Goal: Transaction & Acquisition: Purchase product/service

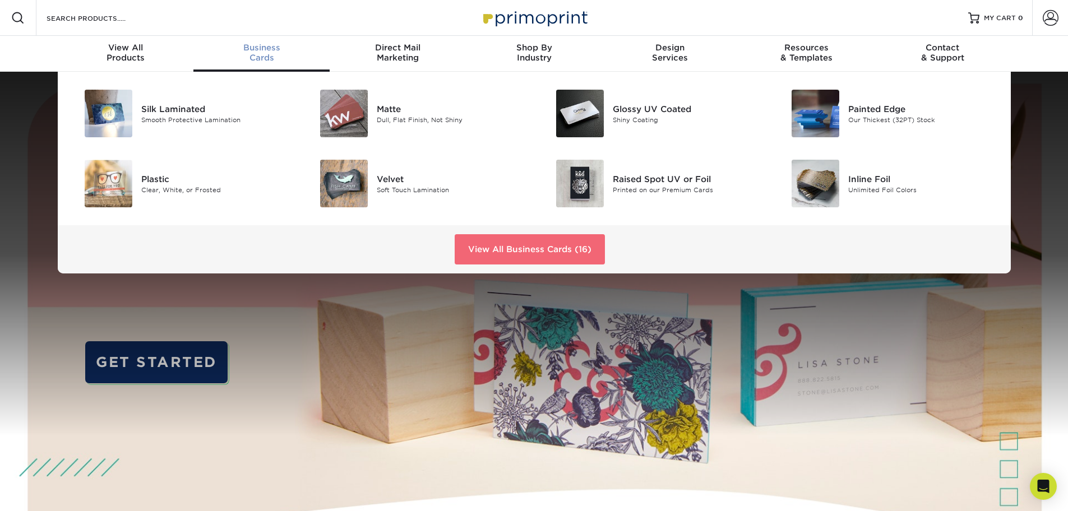
click at [563, 262] on link "View All Business Cards (16)" at bounding box center [530, 249] width 150 height 30
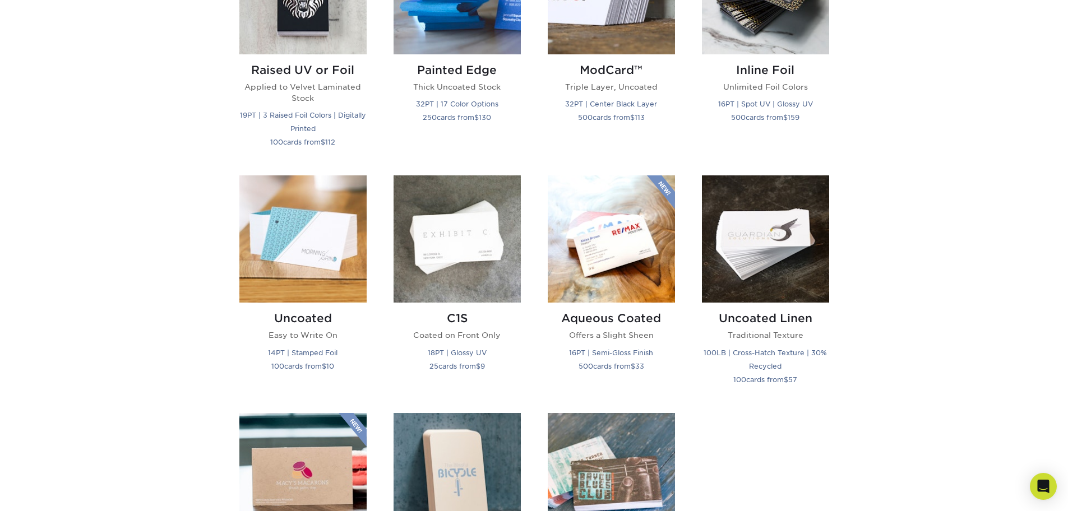
scroll to position [1009, 0]
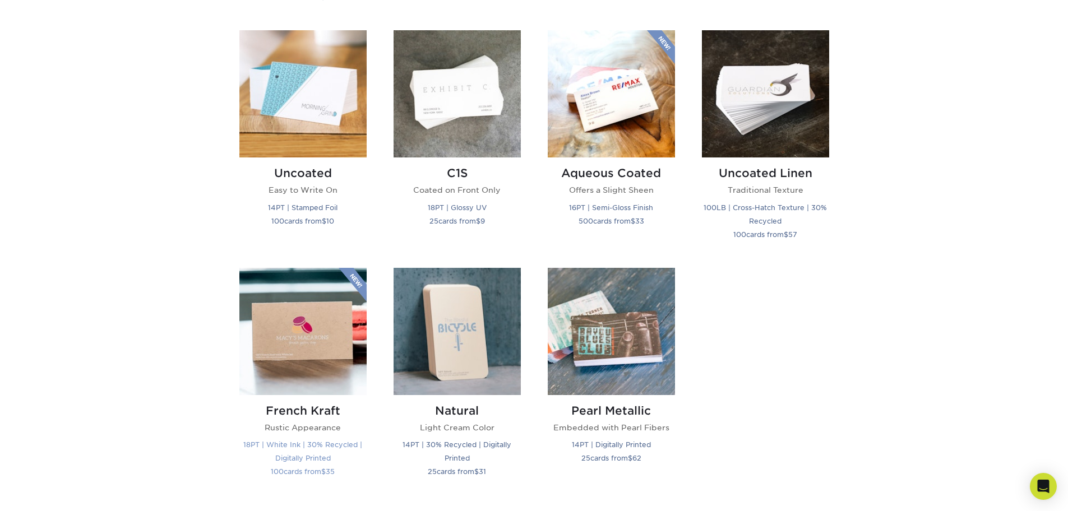
click at [322, 344] on img at bounding box center [302, 331] width 127 height 127
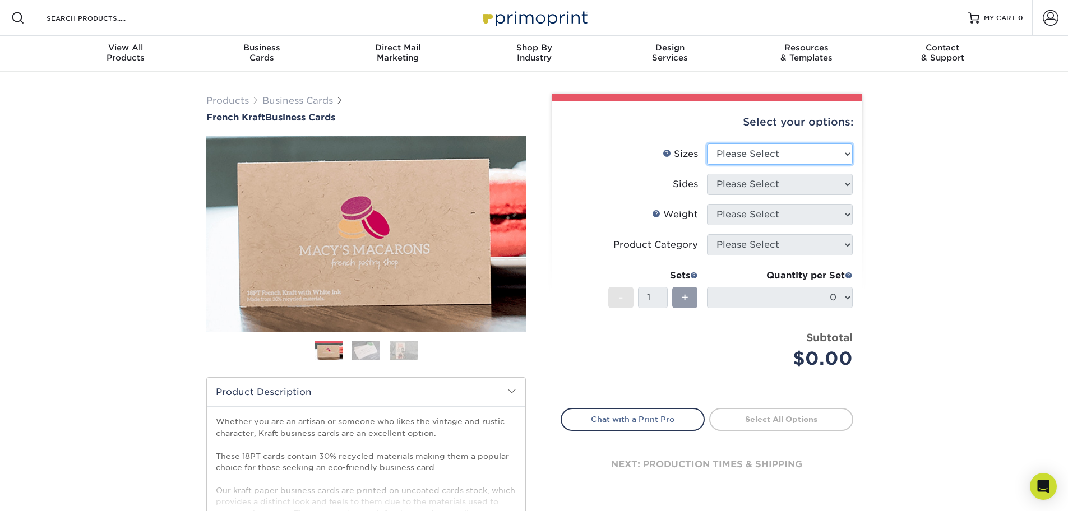
click at [738, 152] on select "Please Select 1.5" x 3.5" - Mini 1.75" x 3.5" - Mini 2" x 2" - Square 2" x 3" -…" at bounding box center [780, 154] width 146 height 21
select select "2.00x3.50"
click at [707, 144] on select "Please Select 1.5" x 3.5" - Mini 1.75" x 3.5" - Mini 2" x 2" - Square 2" x 3" -…" at bounding box center [780, 154] width 146 height 21
click at [781, 189] on select "Please Select Print Both Sides Print Both Sides - White Mask Back Only Print Bo…" at bounding box center [780, 184] width 146 height 21
select select "13abbda7-1d64-4f25-8bb2-c179b224825d"
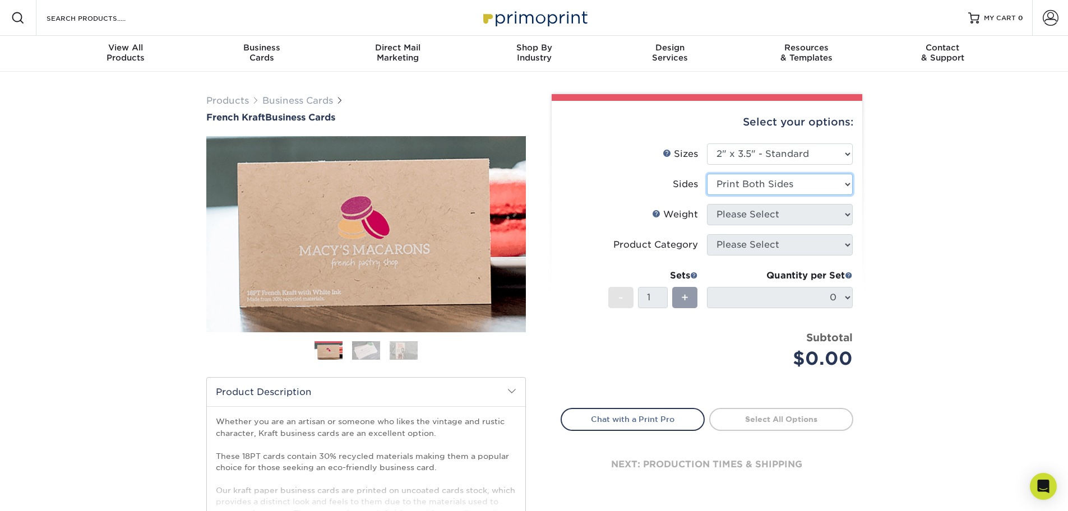
click at [707, 174] on select "Please Select Print Both Sides Print Both Sides - White Mask Back Only Print Bo…" at bounding box center [780, 184] width 146 height 21
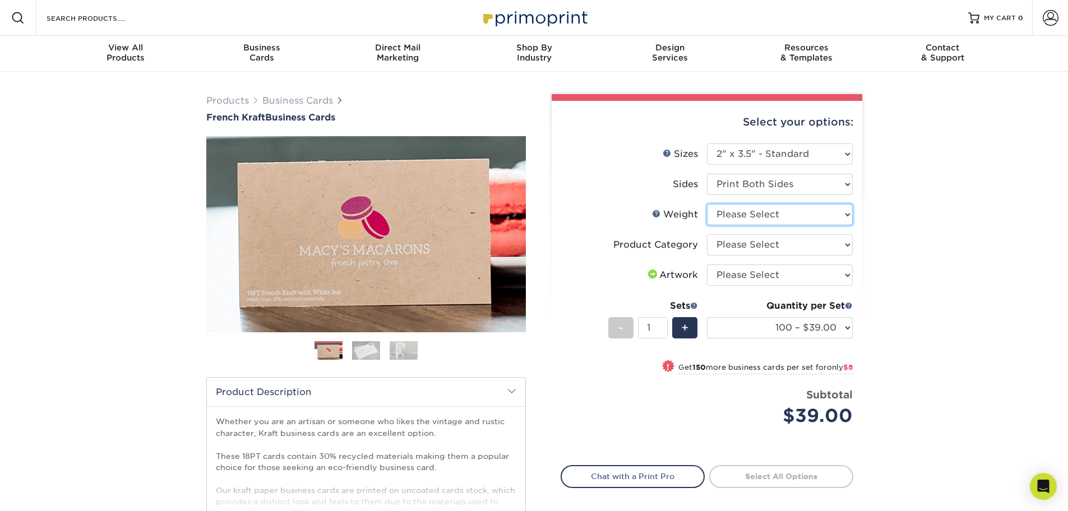
click at [807, 211] on select "Please Select 18PTUCKRAFT" at bounding box center [780, 214] width 146 height 21
select select "18PTUCKRAFT"
click at [707, 204] on select "Please Select 18PTUCKRAFT" at bounding box center [780, 214] width 146 height 21
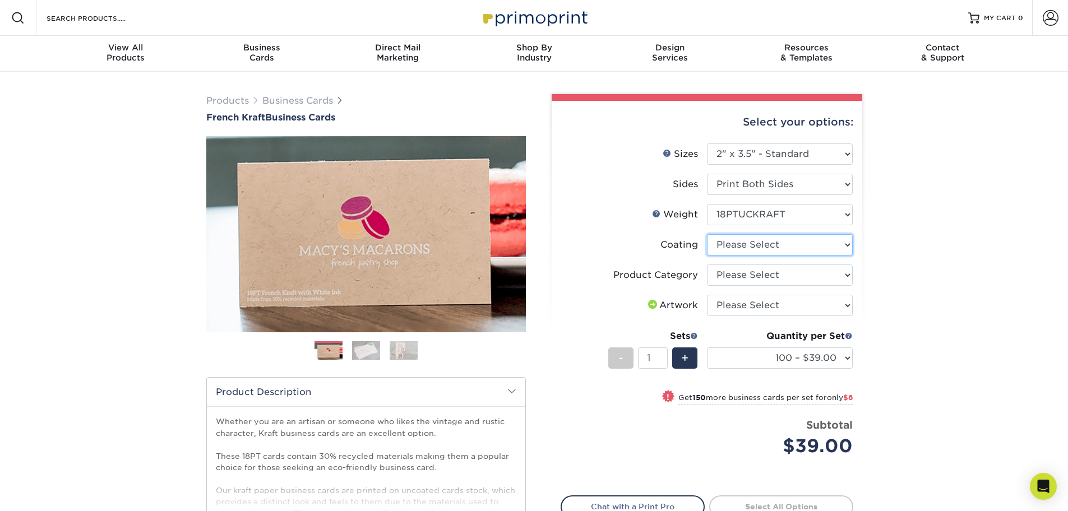
click at [765, 237] on select at bounding box center [780, 244] width 146 height 21
select select "3e7618de-abca-4bda-9f97-8b9129e913d8"
click at [707, 234] on select at bounding box center [780, 244] width 146 height 21
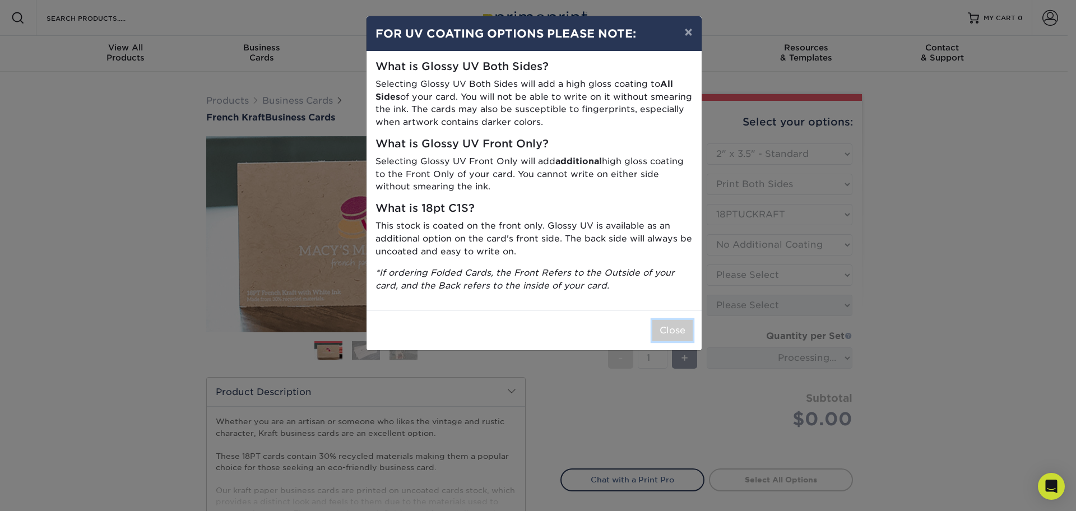
click at [672, 336] on button "Close" at bounding box center [672, 330] width 40 height 21
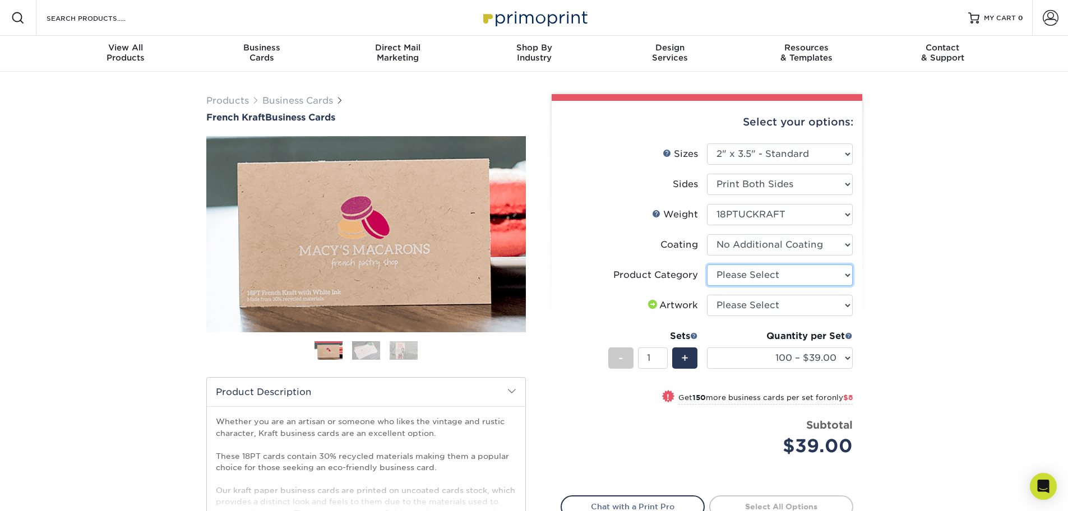
click at [789, 278] on select "Please Select Business Cards" at bounding box center [780, 275] width 146 height 21
select select "3b5148f1-0588-4f88-a218-97bcfdce65c1"
click at [707, 265] on select "Please Select Business Cards" at bounding box center [780, 275] width 146 height 21
click at [788, 307] on select "Please Select I will upload files I need a design - $100" at bounding box center [780, 305] width 146 height 21
select select "upload"
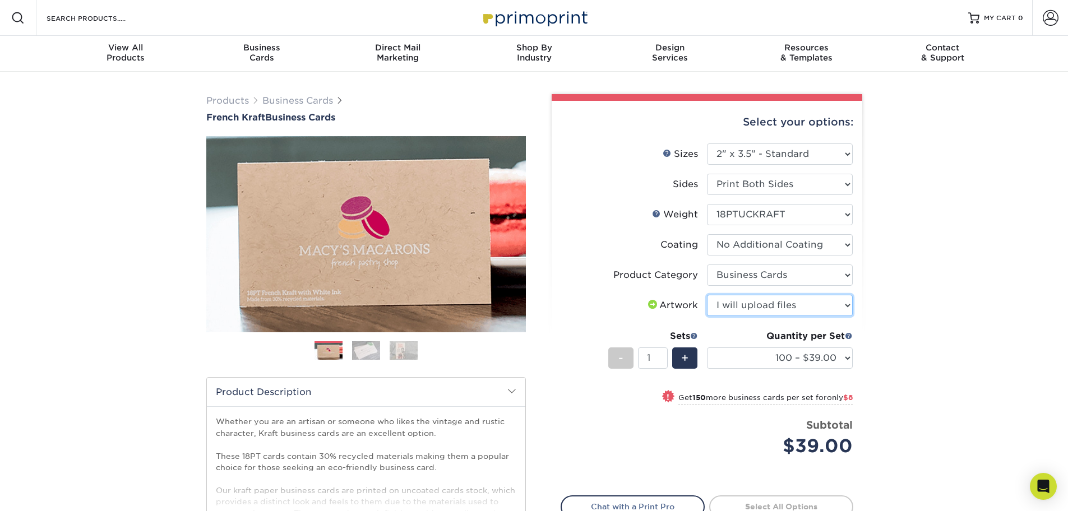
click at [707, 295] on select "Please Select I will upload files I need a design - $100" at bounding box center [780, 305] width 146 height 21
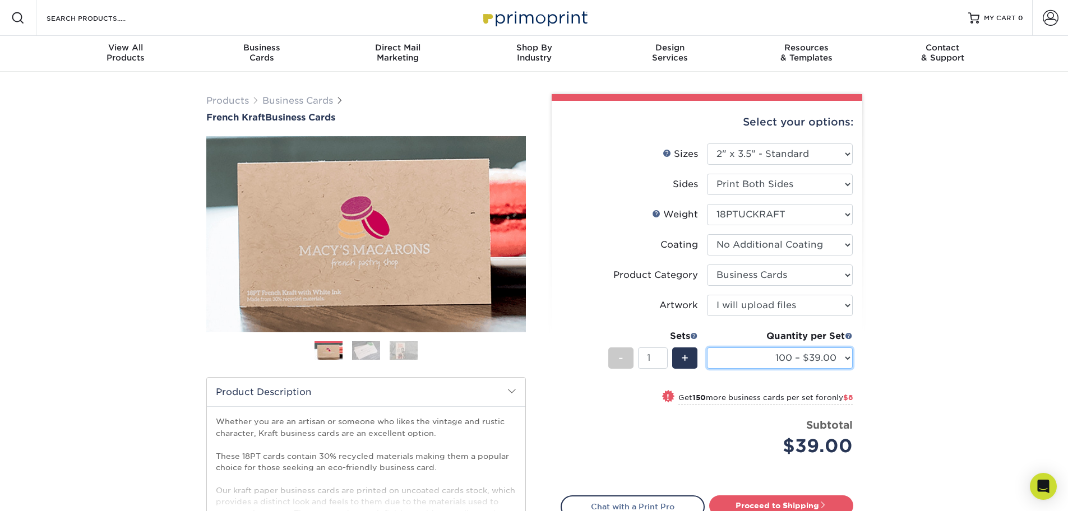
click at [825, 361] on select "100 – $39.00 250 – $47.00 500 – $82.00 1000 – $147.00" at bounding box center [780, 358] width 146 height 21
select select "250 – $47.00"
click at [707, 348] on select "100 – $39.00 250 – $47.00 500 – $82.00 1000 – $147.00" at bounding box center [780, 358] width 146 height 21
click at [906, 384] on div "Products Business Cards French Kraft Business Cards Previous Next" at bounding box center [534, 371] width 1068 height 599
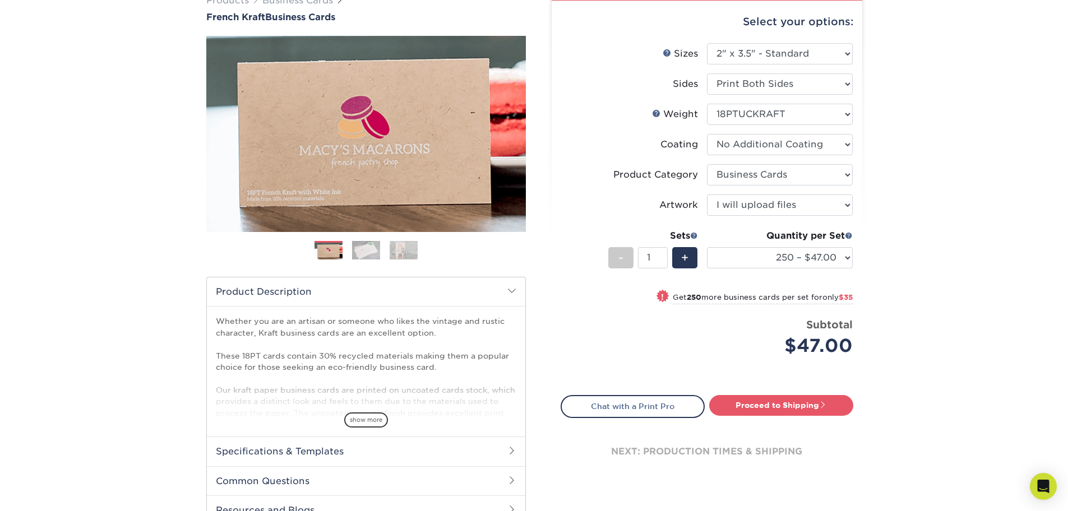
scroll to position [112, 0]
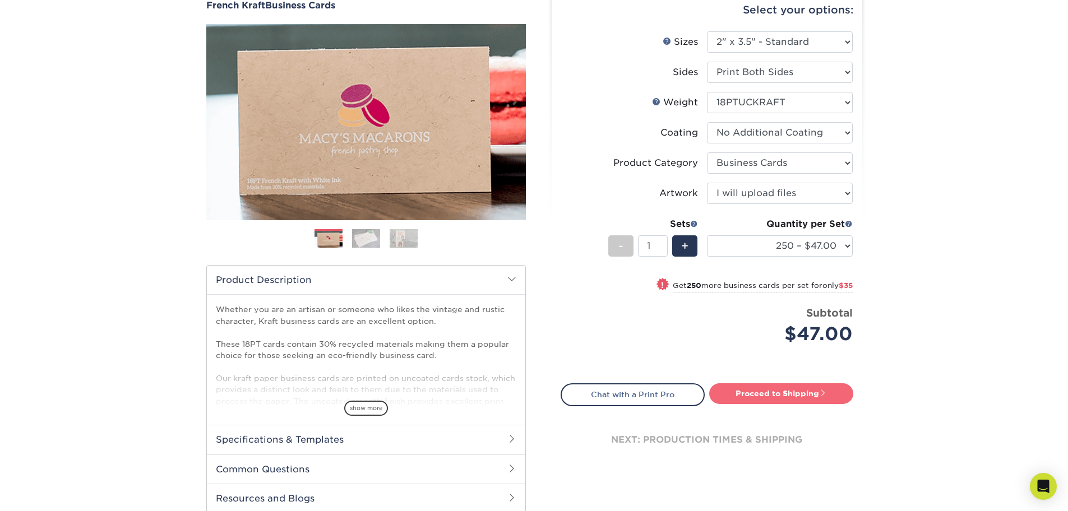
click at [811, 396] on link "Proceed to Shipping" at bounding box center [781, 393] width 144 height 20
type input "Set 1"
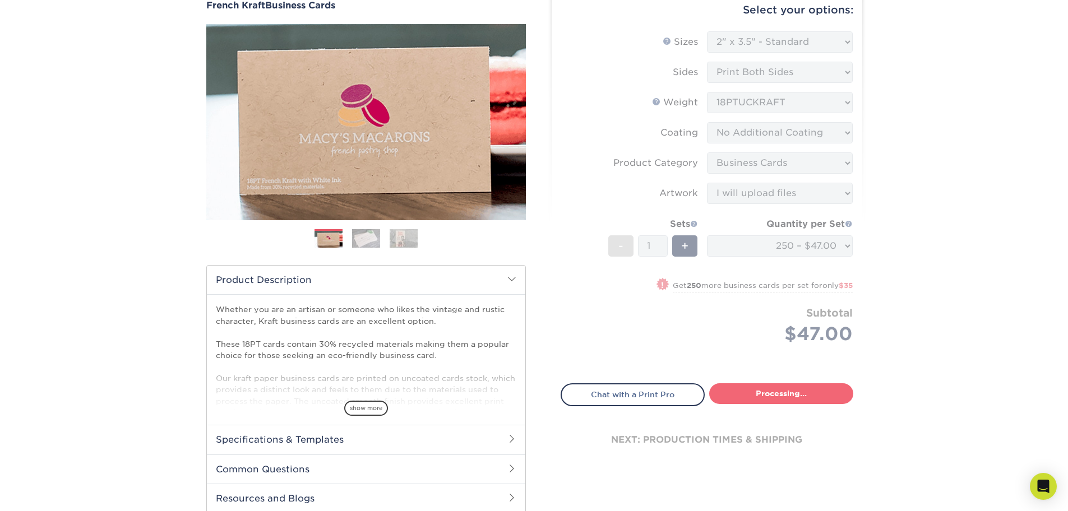
select select "e65d5a0f-f11e-4f71-b867-30ffb093ea1e"
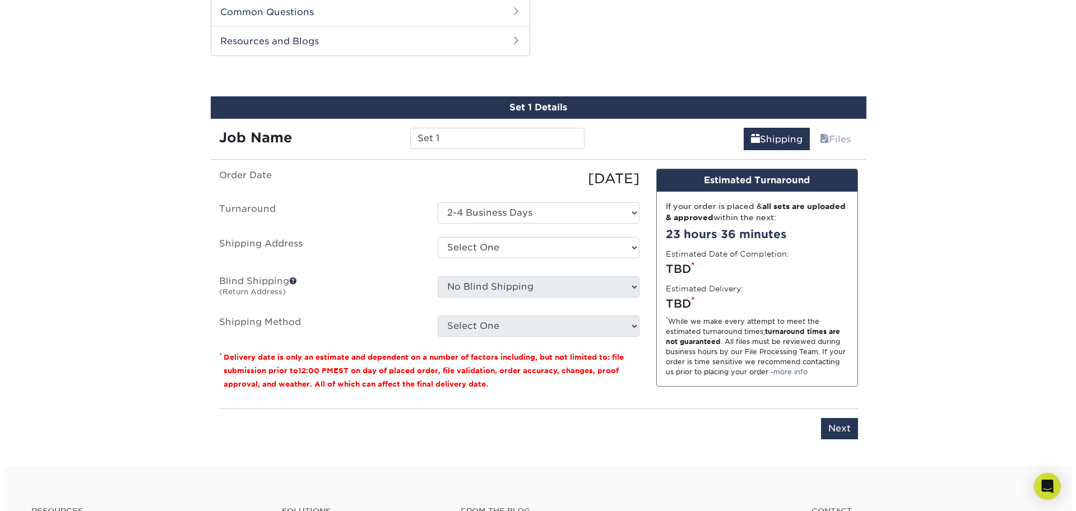
scroll to position [571, 0]
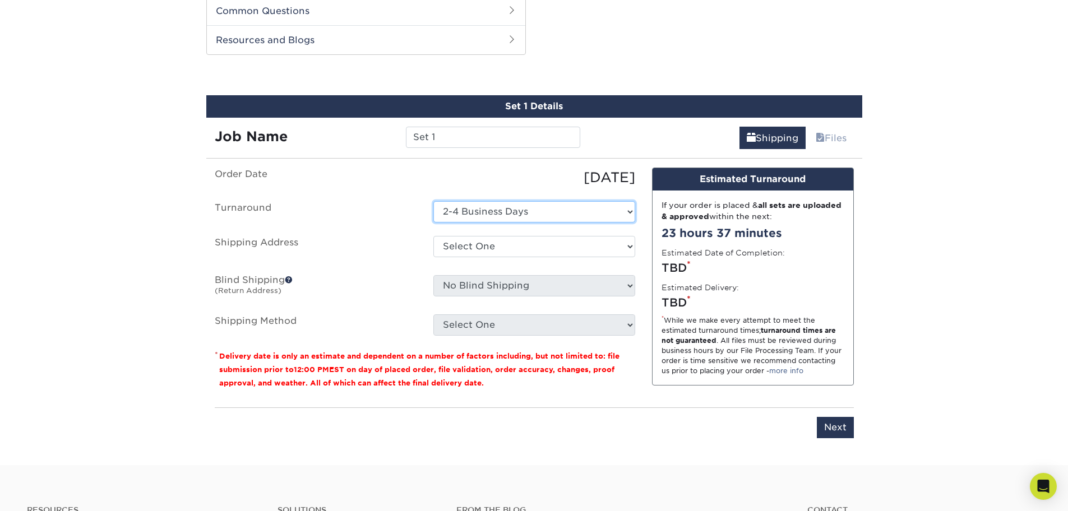
click at [456, 201] on select "Select One 2-4 Business Days" at bounding box center [534, 211] width 202 height 21
click at [433, 201] on select "Select One 2-4 Business Days" at bounding box center [534, 211] width 202 height 21
click at [468, 255] on select "Select One + Add New Address - Login" at bounding box center [534, 246] width 202 height 21
select select "newaddress"
click at [433, 236] on select "Select One + Add New Address - Login" at bounding box center [534, 246] width 202 height 21
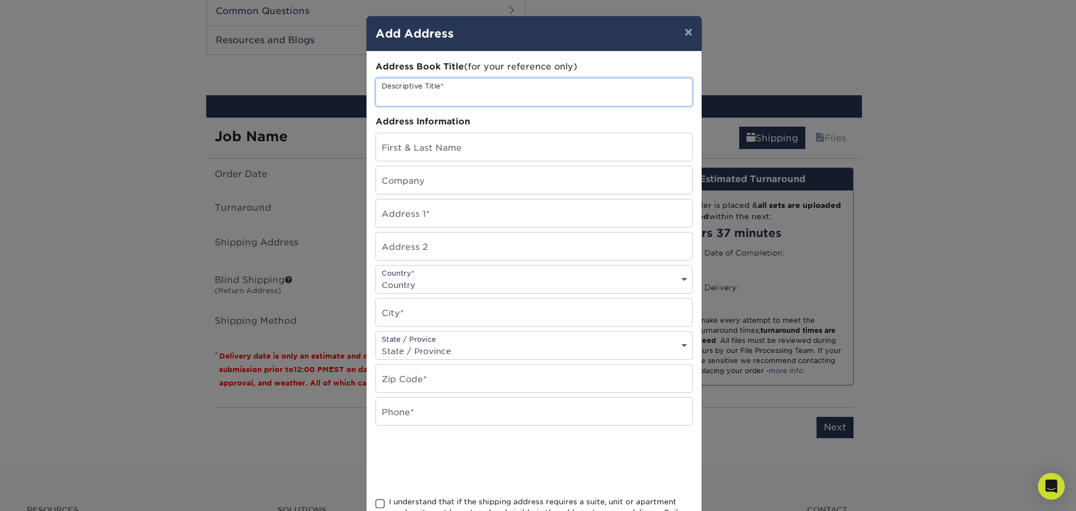
click at [464, 99] on input "text" at bounding box center [534, 91] width 316 height 27
type input "HOME"
type input "[PERSON_NAME]"
type input "3718 Innes lane"
select select "US"
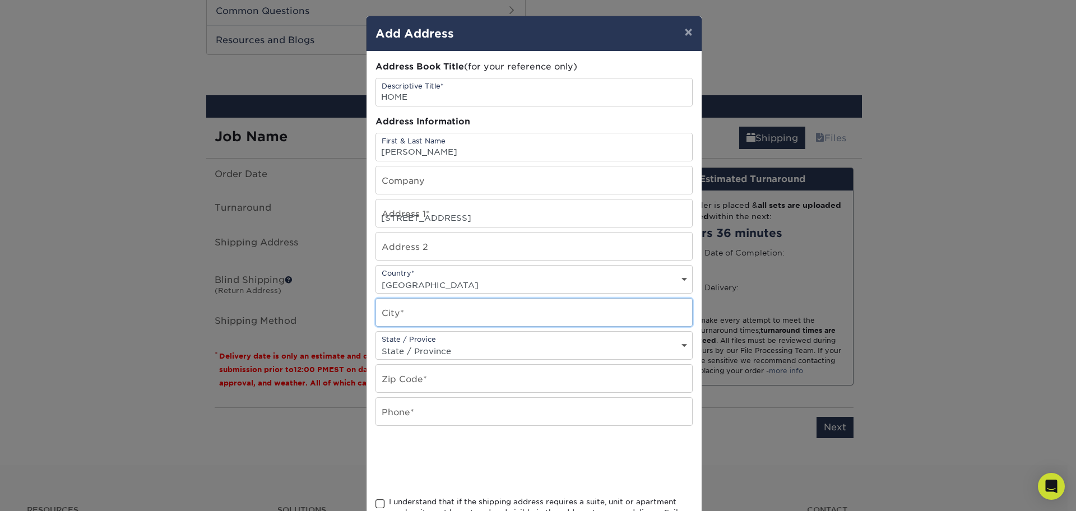
type input "maiden"
select select "NC"
type input "28650"
type input "7046990086"
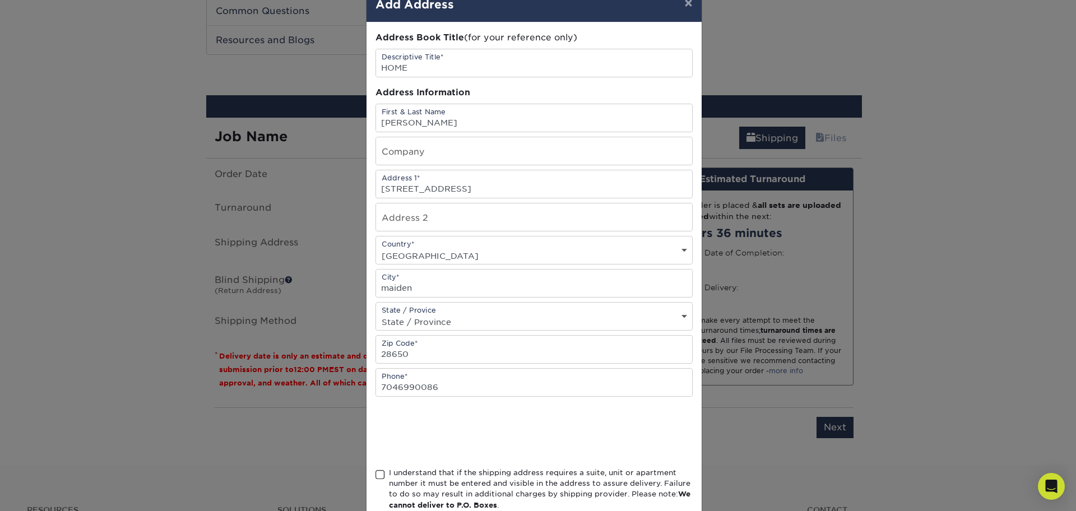
scroll to position [56, 0]
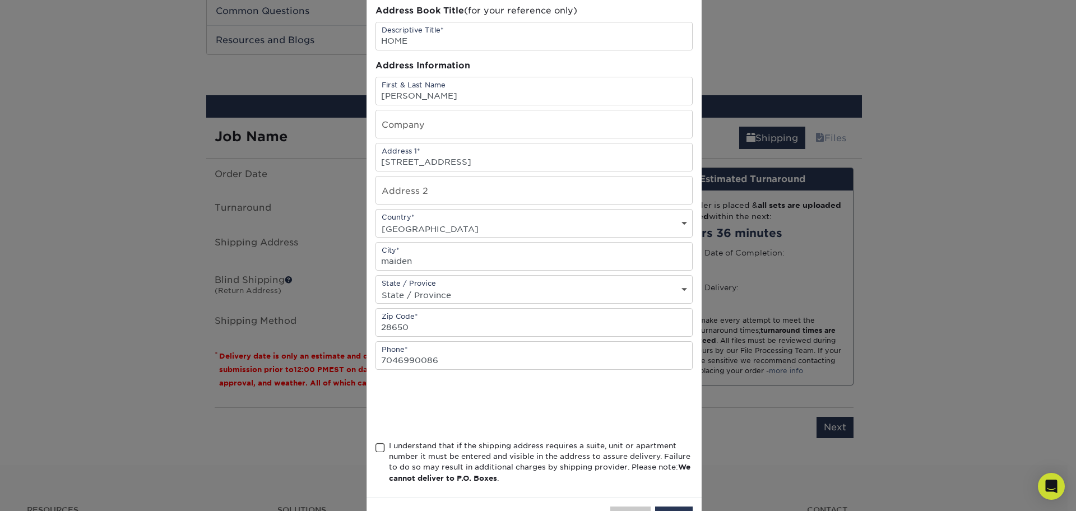
click at [381, 452] on div "I understand that if the shipping address requires a suite, unit or apartment n…" at bounding box center [534, 465] width 317 height 48
click at [379, 446] on span at bounding box center [381, 448] width 10 height 11
click at [0, 0] on input "I understand that if the shipping address requires a suite, unit or apartment n…" at bounding box center [0, 0] width 0 height 0
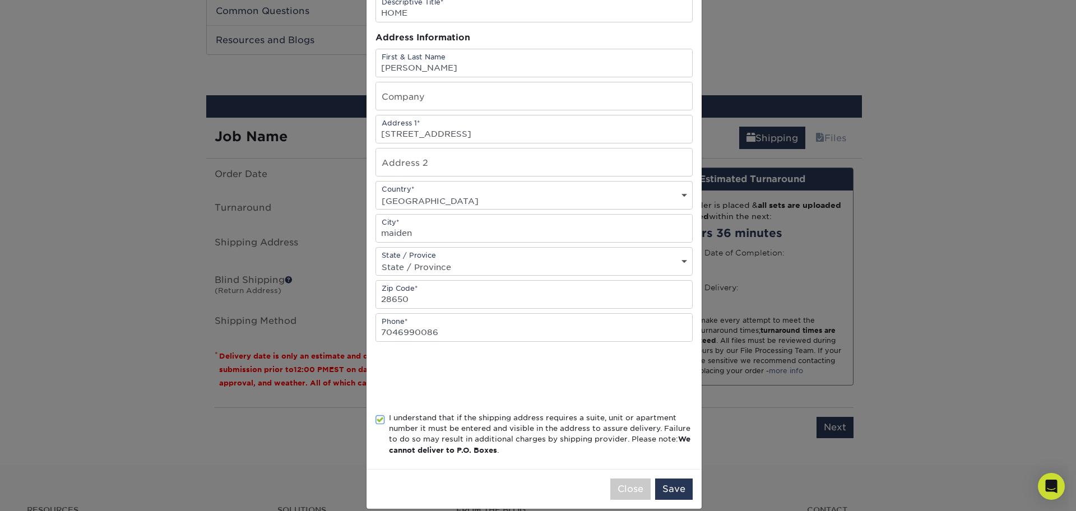
scroll to position [98, 0]
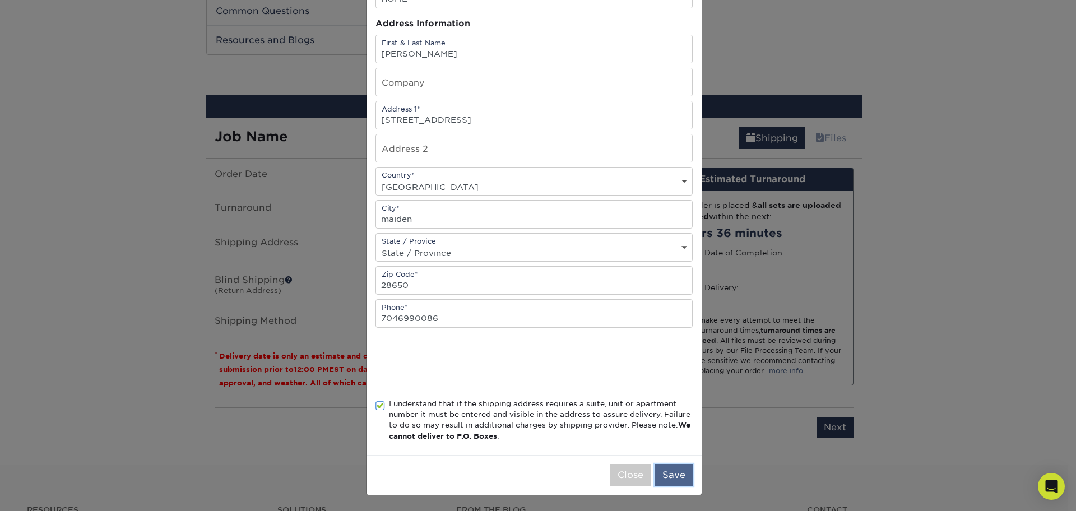
click at [664, 465] on button "Save" at bounding box center [674, 475] width 38 height 21
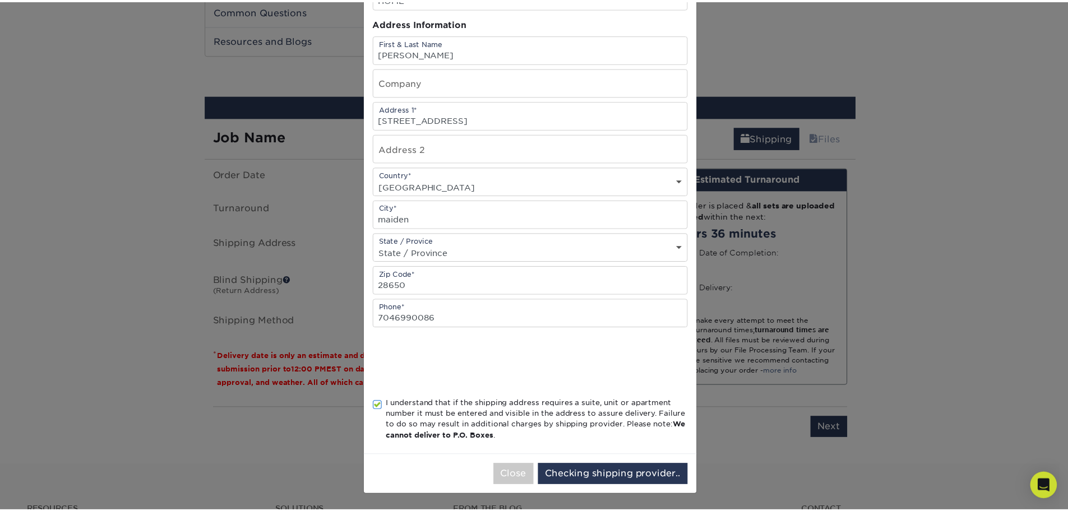
scroll to position [0, 0]
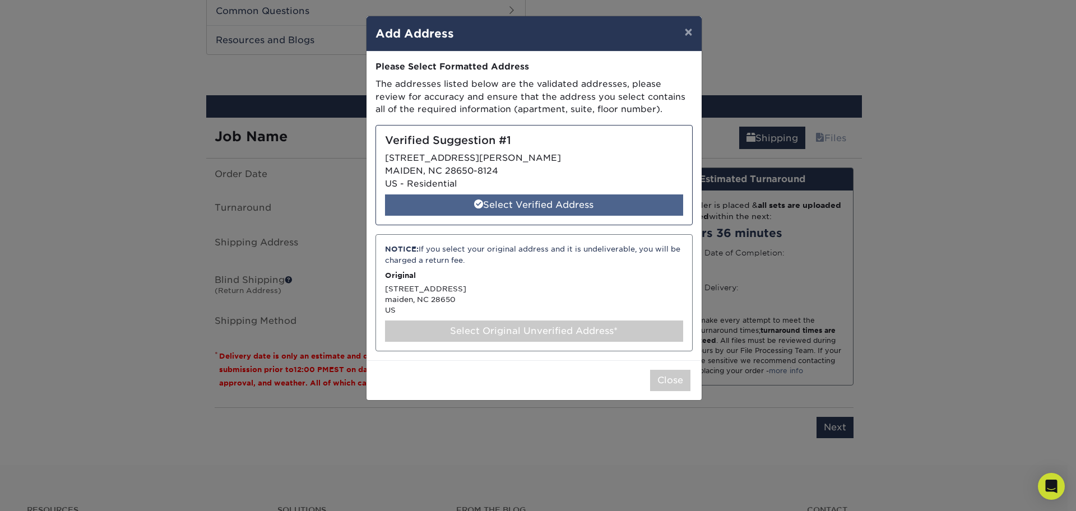
click at [475, 198] on div "Select Verified Address" at bounding box center [534, 205] width 298 height 21
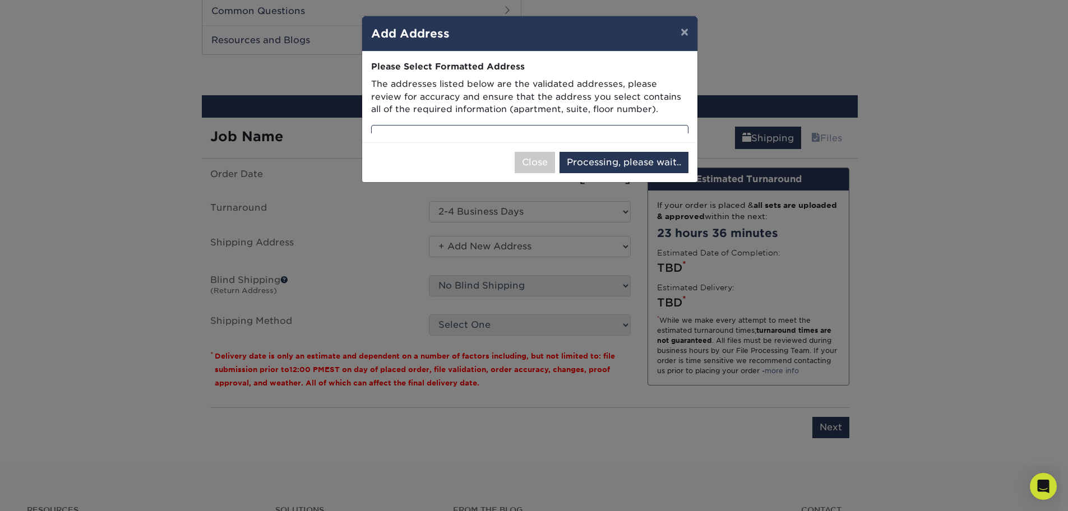
select select "286456"
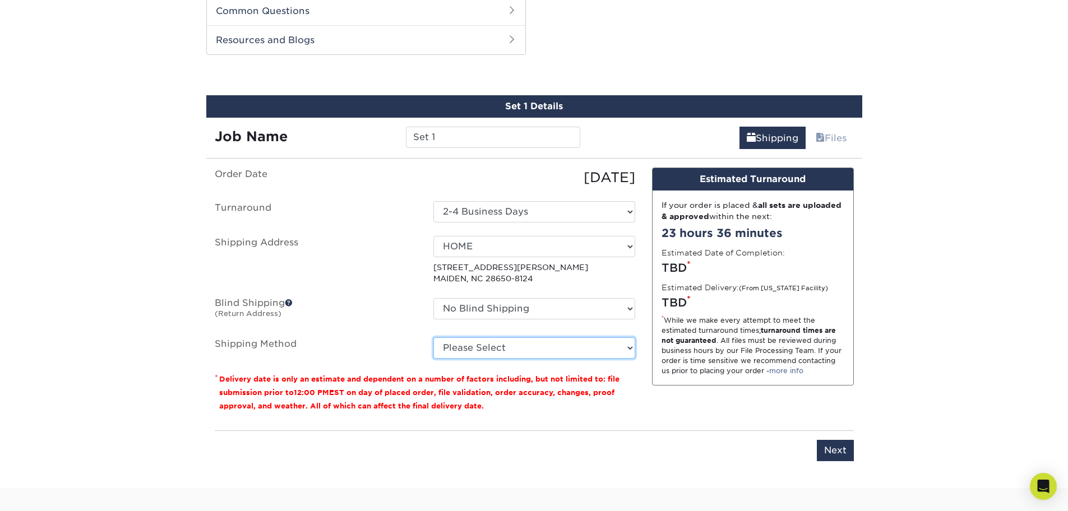
click at [548, 350] on select "Please Select Ground Shipping (+$7.84) 2 Day Air Shipping (+$25.75) 3 Day Shipp…" at bounding box center [534, 347] width 202 height 21
select select "03"
click at [433, 337] on select "Please Select Ground Shipping (+$7.84) 2 Day Air Shipping (+$25.75) 3 Day Shipp…" at bounding box center [534, 347] width 202 height 21
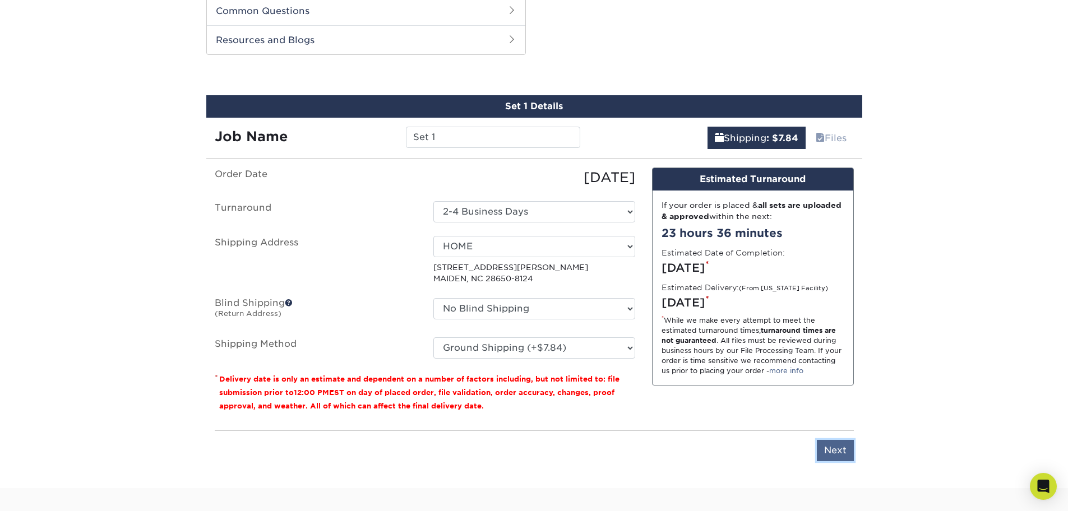
click at [827, 452] on input "Next" at bounding box center [835, 450] width 37 height 21
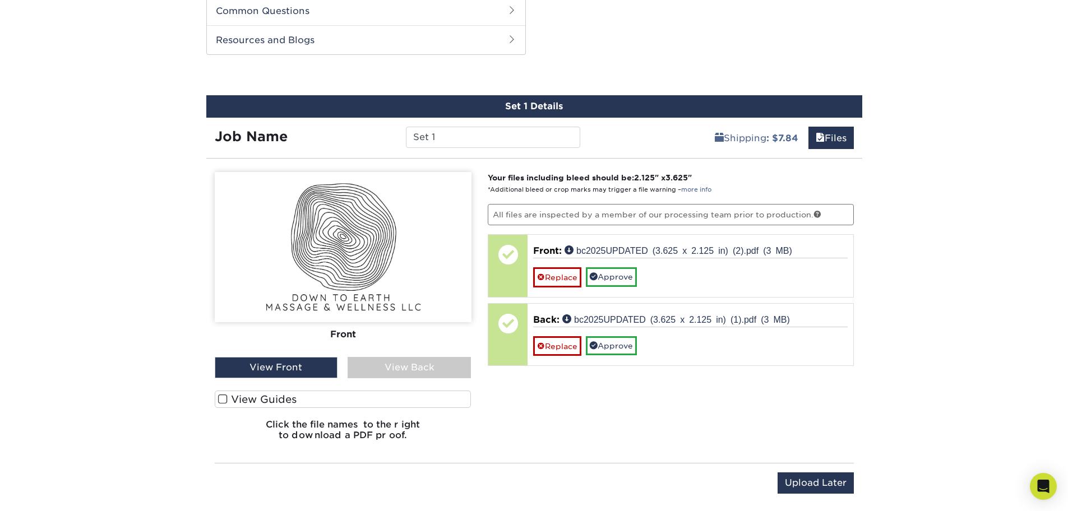
click at [376, 368] on div "View Back" at bounding box center [409, 367] width 123 height 21
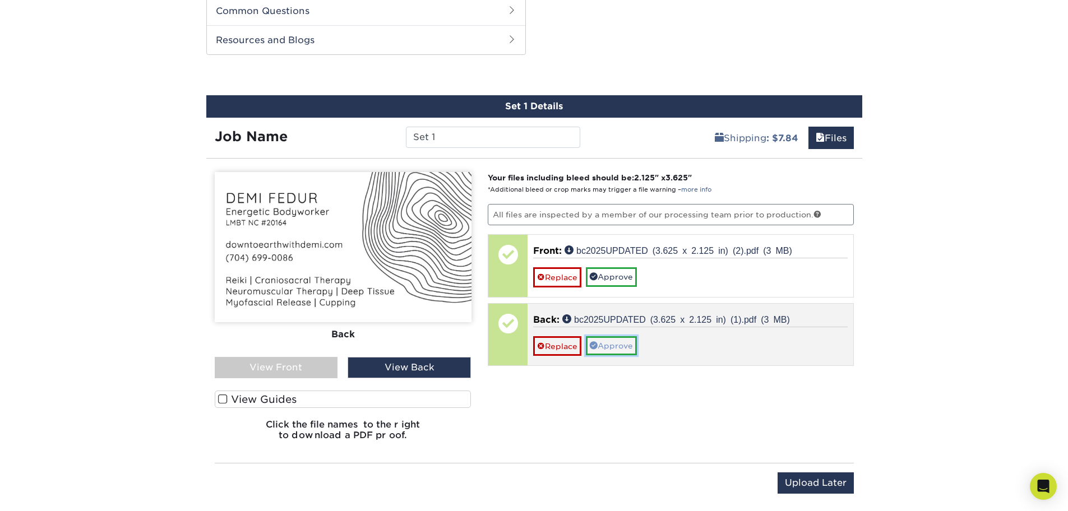
click at [594, 343] on span at bounding box center [594, 345] width 8 height 8
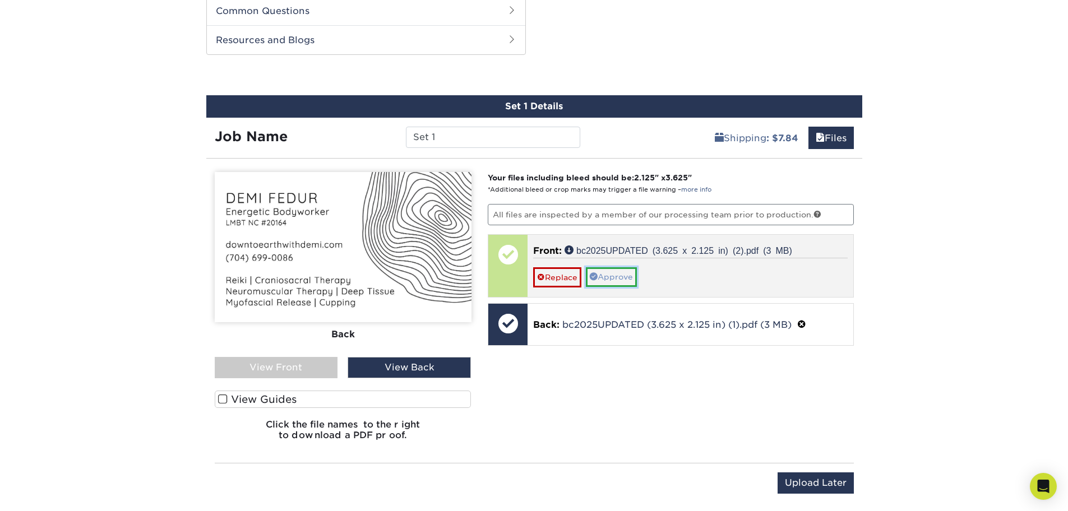
click at [605, 276] on link "Approve" at bounding box center [611, 276] width 51 height 19
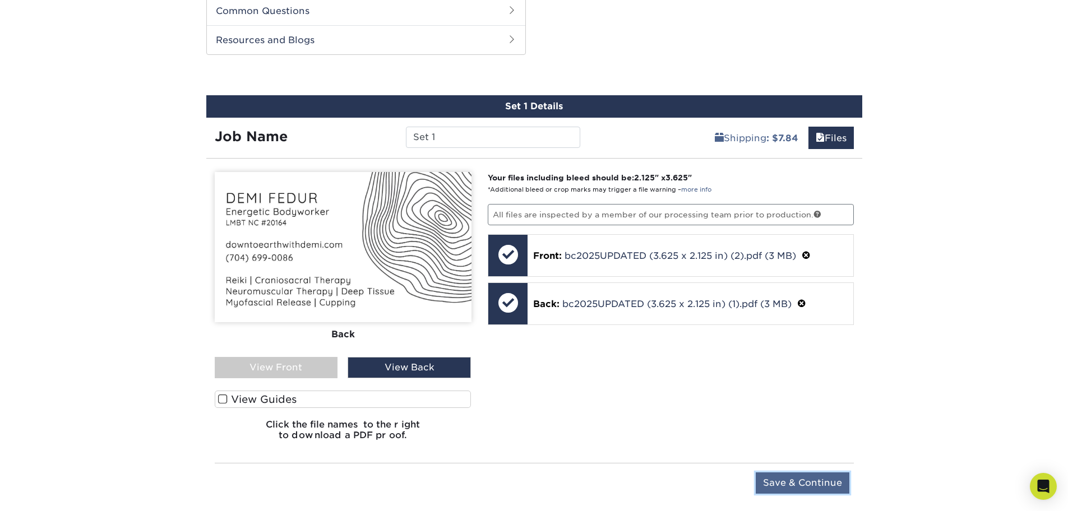
click at [836, 480] on input "Save & Continue" at bounding box center [803, 483] width 94 height 21
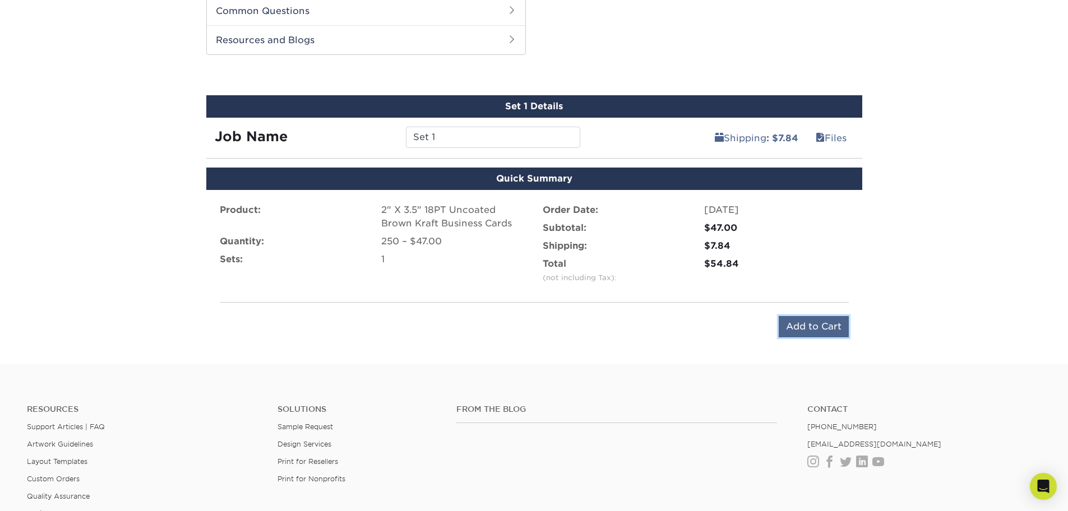
click at [812, 329] on input "Add to Cart" at bounding box center [814, 326] width 70 height 21
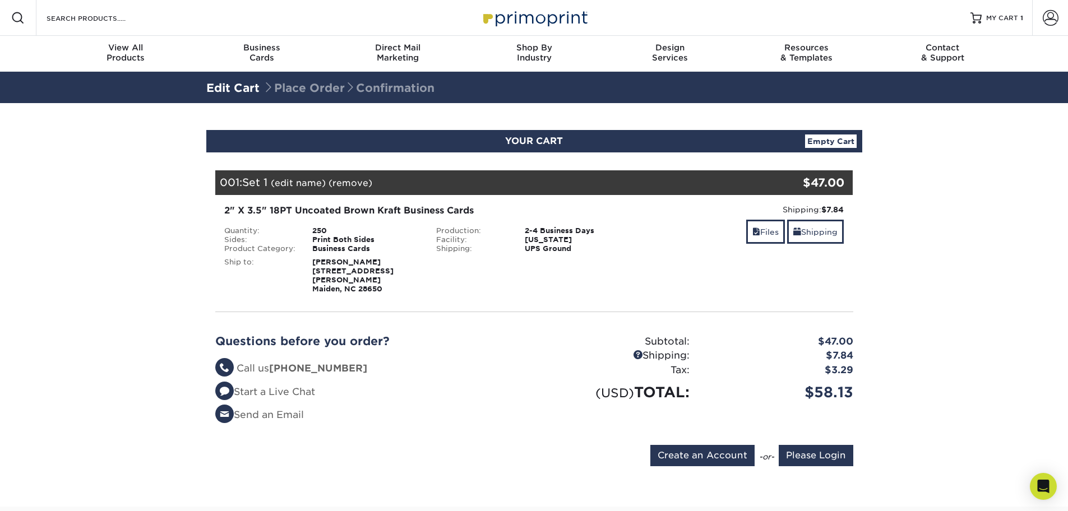
click at [302, 179] on link "(edit name)" at bounding box center [298, 183] width 55 height 11
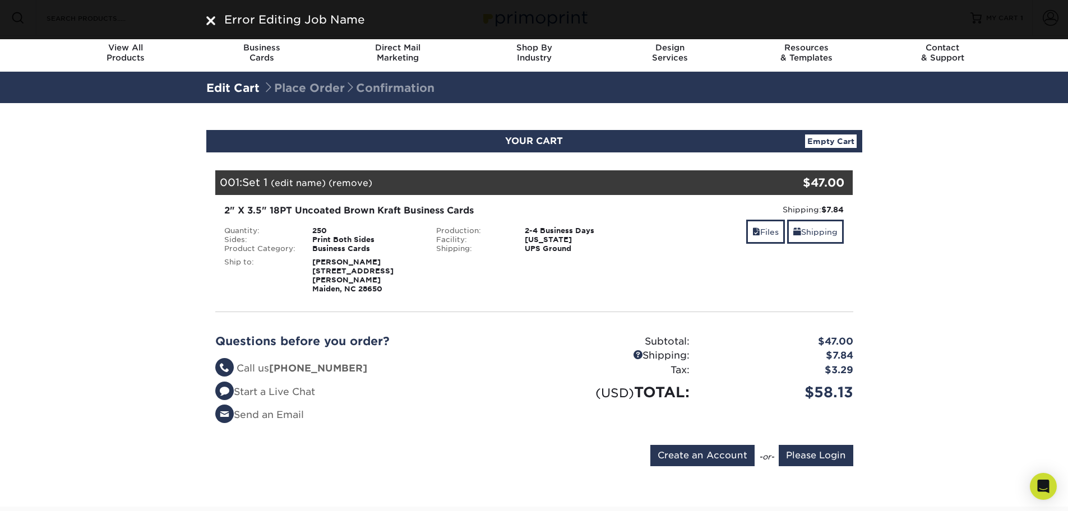
drag, startPoint x: 312, startPoint y: 263, endPoint x: 380, endPoint y: 279, distance: 70.0
click at [380, 279] on div "Demi Fedur 3718 Innes Ln Maiden, NC 28650" at bounding box center [366, 276] width 124 height 36
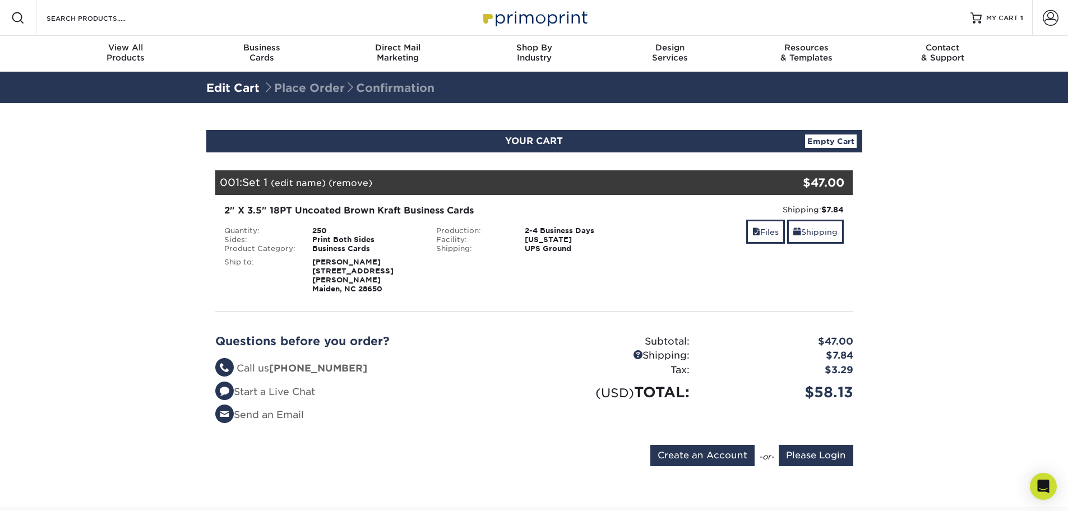
click at [416, 289] on div "2" X 3.5" 18PT Uncoated Brown Kraft Business Cards Quantity: 250 Sides: Print B…" at bounding box center [534, 249] width 655 height 108
click at [830, 450] on input "Please Login" at bounding box center [816, 455] width 75 height 21
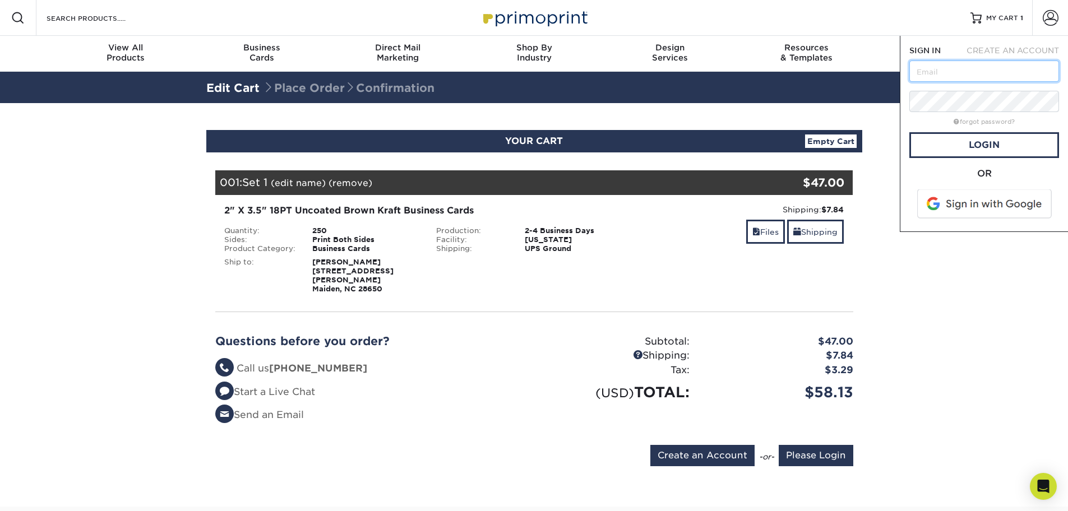
click at [1007, 72] on input "text" at bounding box center [984, 71] width 150 height 21
click at [1010, 48] on span "CREATE AN ACCOUNT" at bounding box center [1012, 50] width 92 height 9
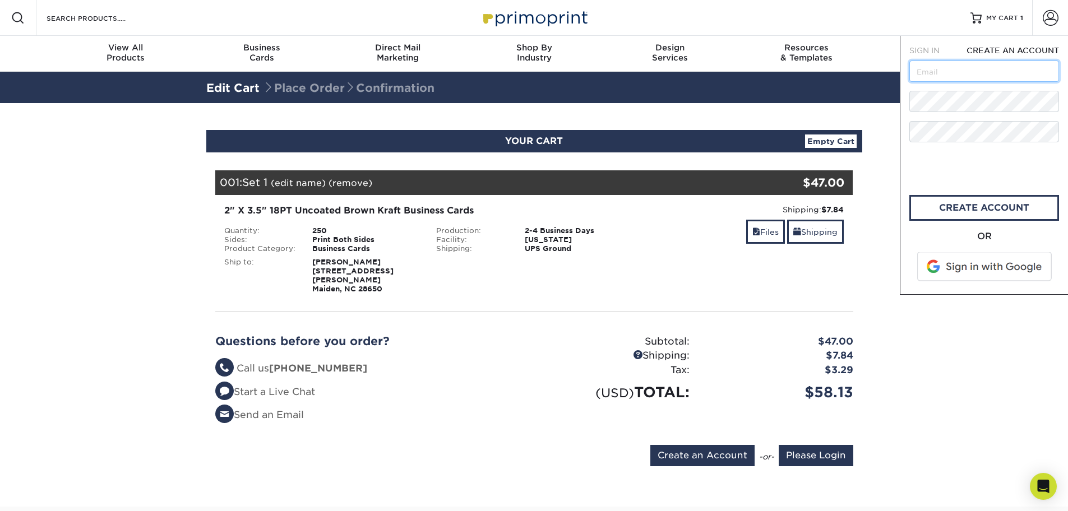
click at [978, 70] on input "text" at bounding box center [984, 71] width 150 height 21
type input "[EMAIL_ADDRESS][DOMAIN_NAME]"
click at [983, 117] on form "SIGN IN CREATE AN ACCOUNT fedurdemi@gmail.com All fields are required. All fiel…" at bounding box center [984, 165] width 150 height 240
click at [958, 209] on link "create account" at bounding box center [984, 208] width 150 height 26
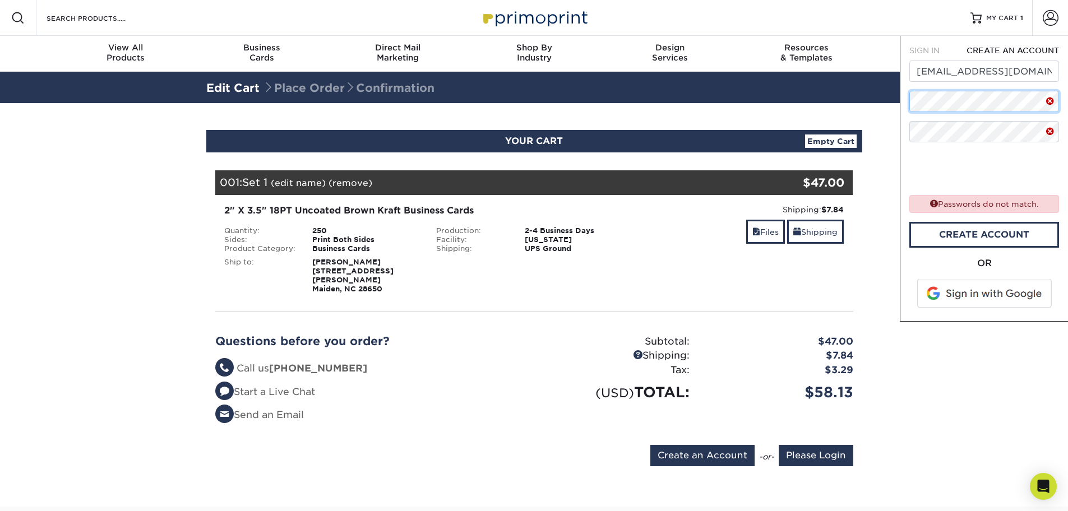
click at [931, 91] on form "SIGN IN CREATE AN ACCOUNT fedurdemi@gmail.com Passwords do not match. All field…" at bounding box center [984, 178] width 150 height 267
click at [855, 335] on div "$47.00" at bounding box center [780, 342] width 164 height 15
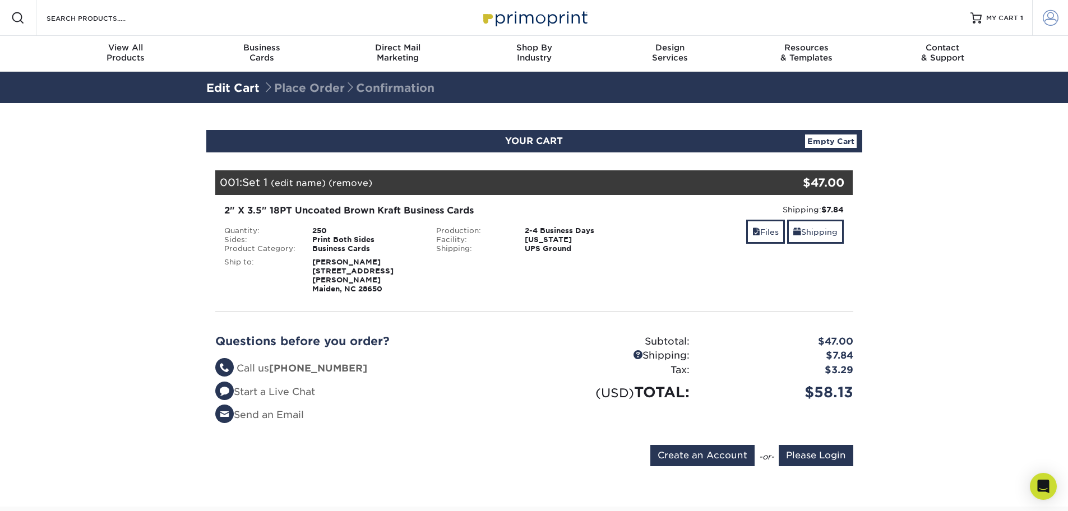
click at [1040, 16] on link "Account" at bounding box center [1050, 18] width 36 height 36
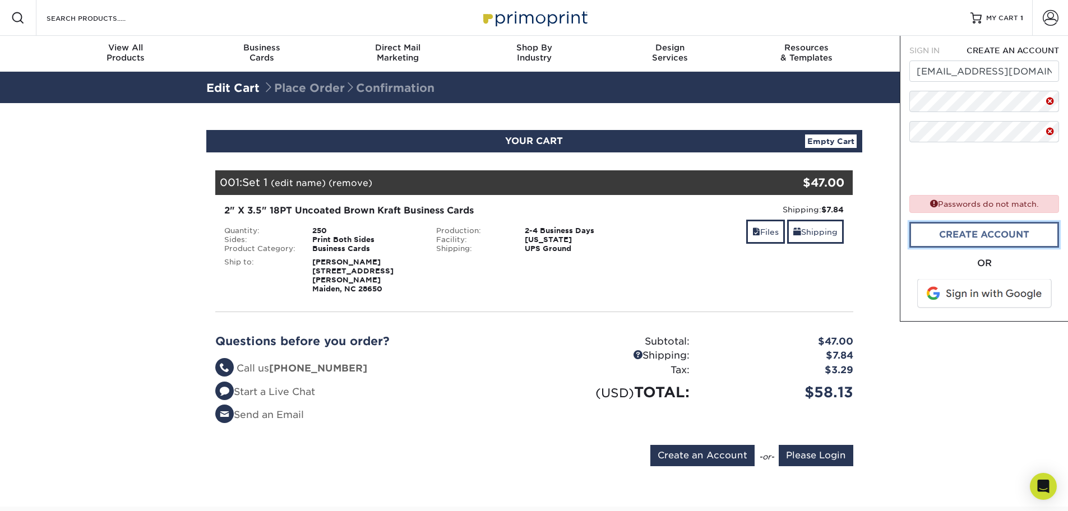
click at [967, 232] on link "create account" at bounding box center [984, 235] width 150 height 26
click at [940, 55] on div "SIGN IN" at bounding box center [928, 50] width 55 height 11
click at [931, 50] on span "SIGN IN" at bounding box center [924, 50] width 30 height 9
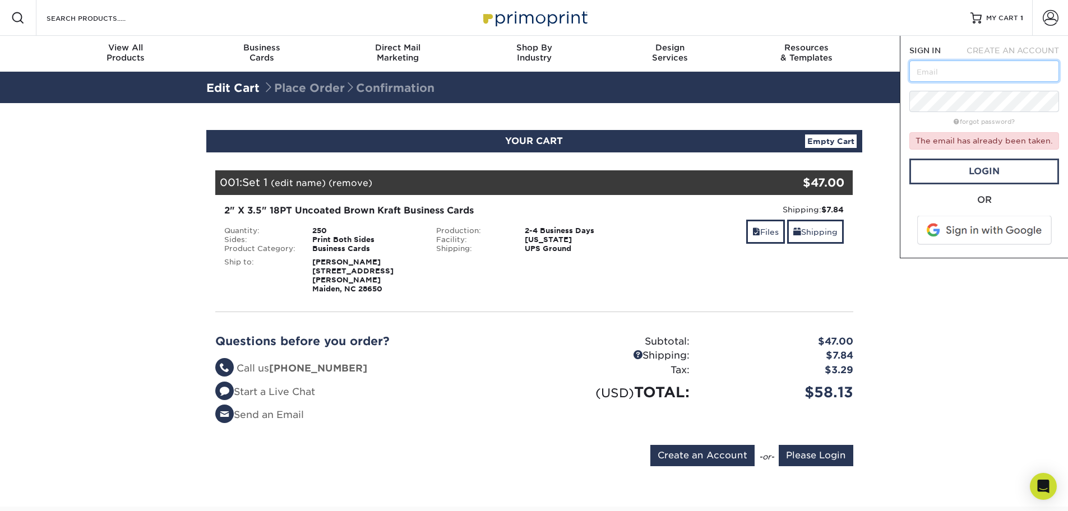
click at [943, 78] on input "text" at bounding box center [984, 71] width 150 height 21
type input "[EMAIL_ADDRESS][DOMAIN_NAME]"
click at [1044, 203] on div "OR" at bounding box center [984, 199] width 150 height 13
click at [998, 166] on link "Login" at bounding box center [984, 172] width 150 height 26
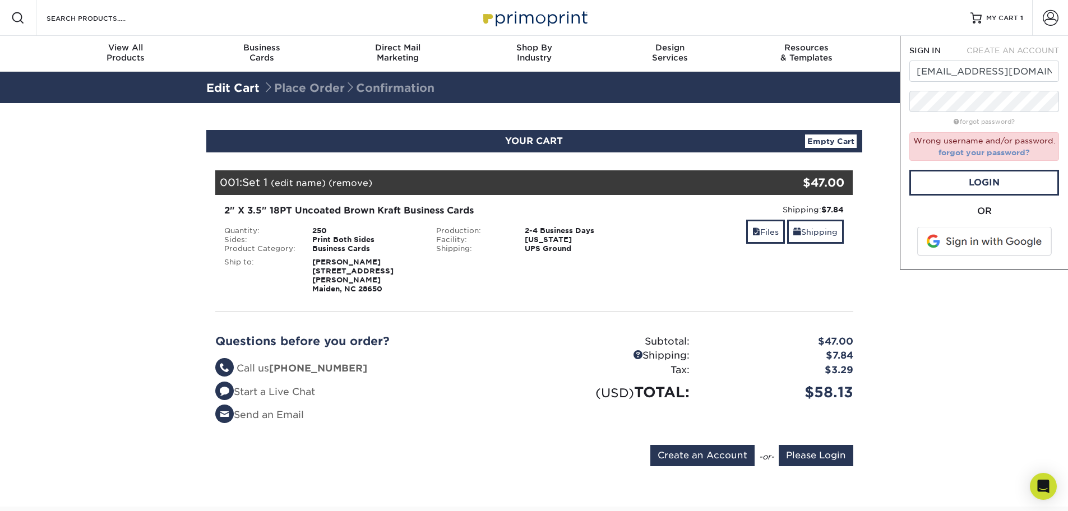
click at [995, 156] on link "forgot your password?" at bounding box center [983, 152] width 91 height 9
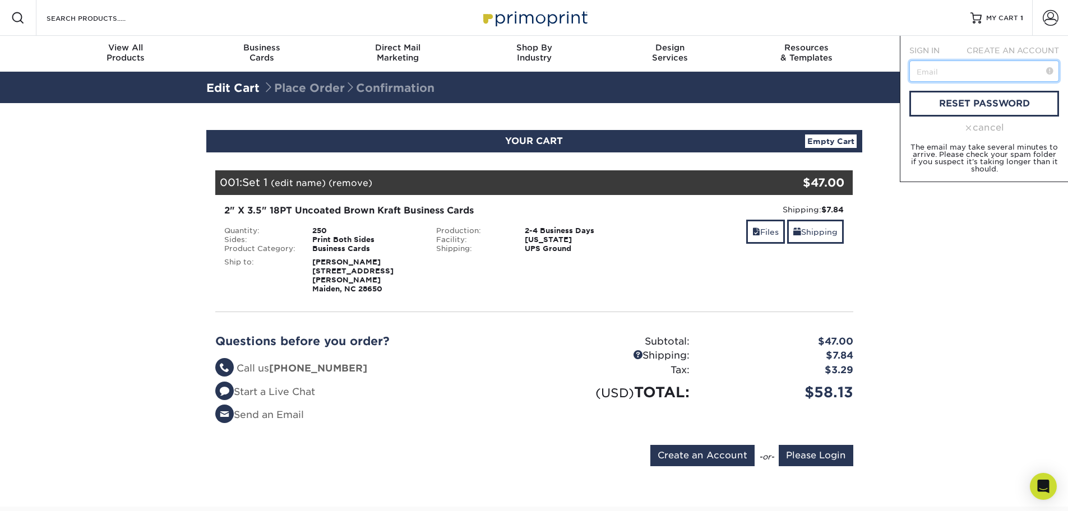
click at [984, 67] on input "text" at bounding box center [984, 71] width 150 height 21
type input "[EMAIL_ADDRESS][DOMAIN_NAME]"
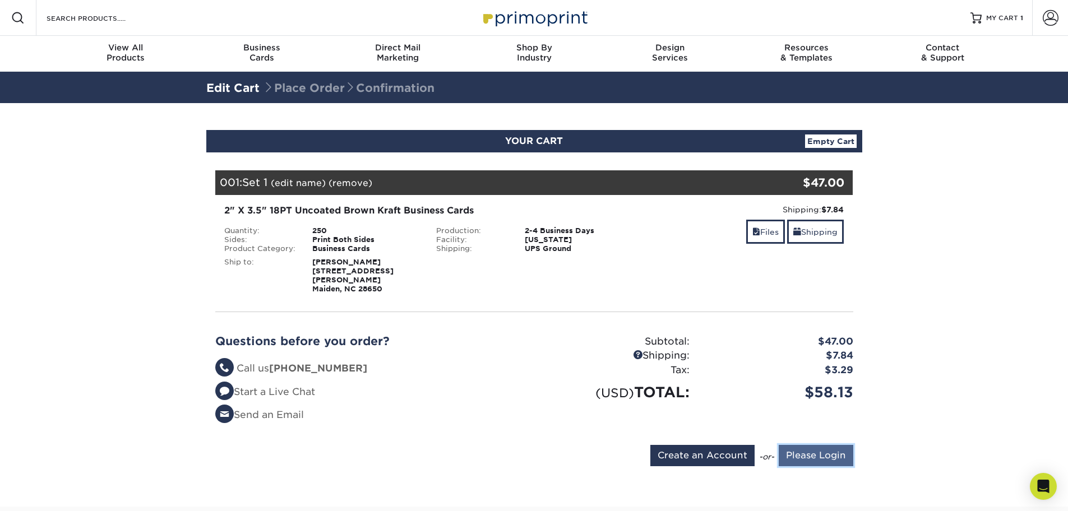
click at [792, 445] on input "Please Login" at bounding box center [816, 455] width 75 height 21
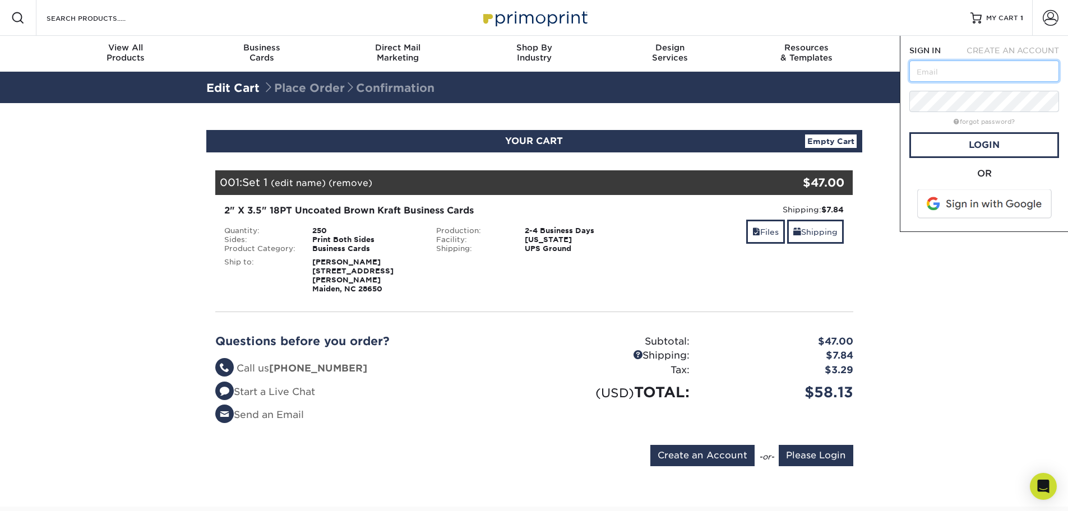
click at [944, 62] on input "text" at bounding box center [984, 71] width 150 height 21
type input "f"
click at [943, 70] on input "fedr" at bounding box center [984, 71] width 150 height 21
type input "[EMAIL_ADDRESS][DOMAIN_NAME]"
click at [911, 189] on div "OR" at bounding box center [984, 194] width 150 height 55
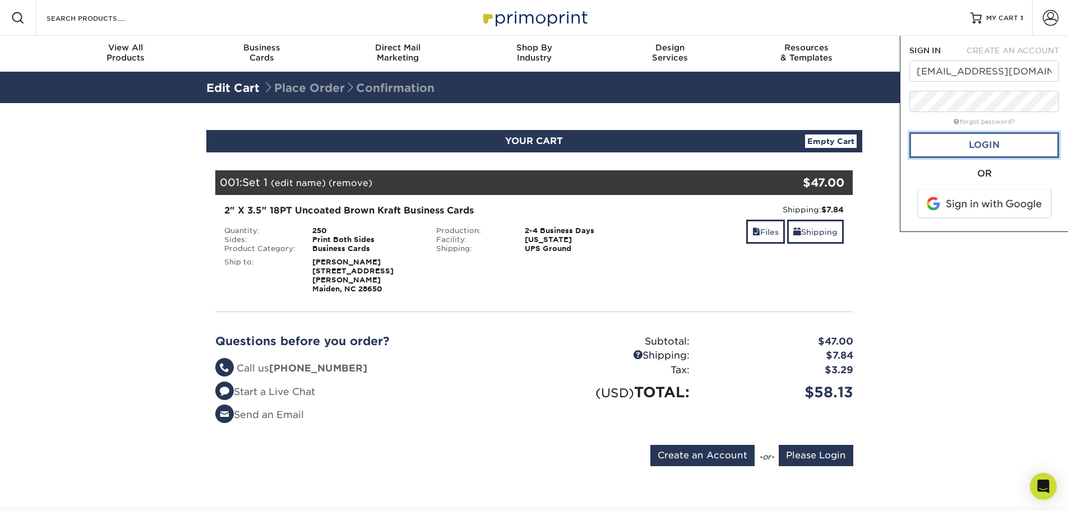
click at [975, 146] on link "Login" at bounding box center [984, 145] width 150 height 26
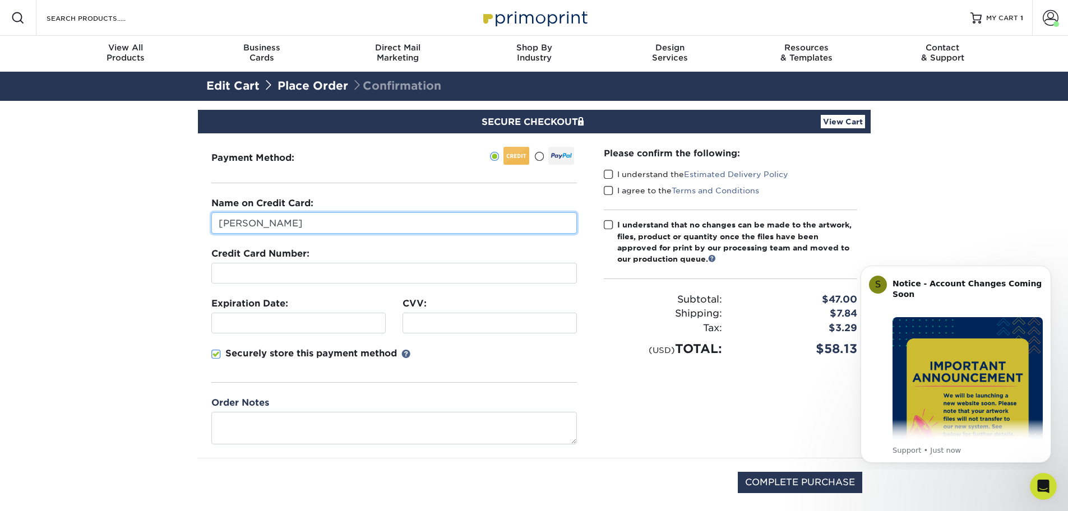
click at [300, 231] on input "[PERSON_NAME]" at bounding box center [393, 222] width 365 height 21
drag, startPoint x: 290, startPoint y: 228, endPoint x: 200, endPoint y: 224, distance: 90.3
click at [200, 224] on div "Payment Method:" at bounding box center [394, 295] width 392 height 325
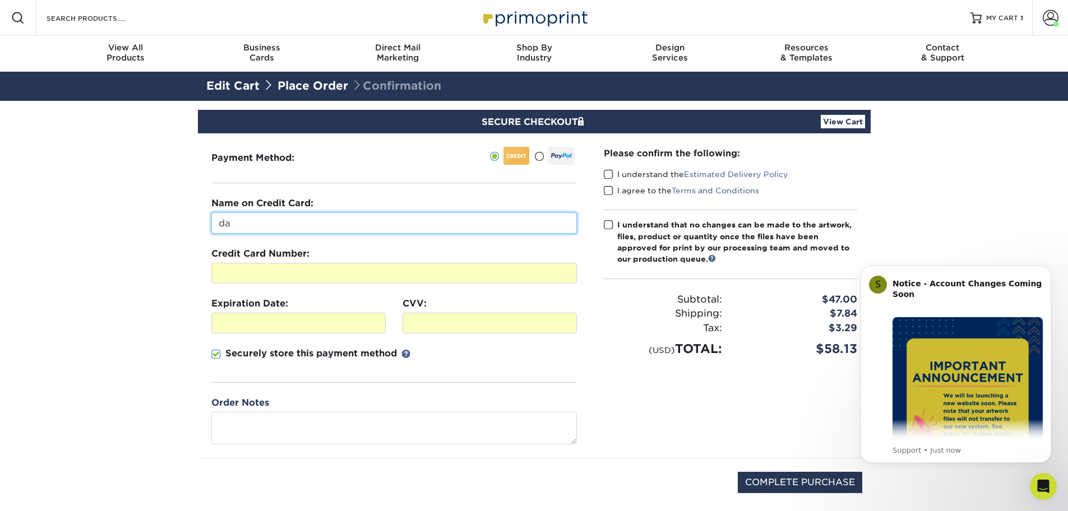
drag, startPoint x: 244, startPoint y: 229, endPoint x: 213, endPoint y: 225, distance: 31.6
click at [213, 226] on input "da" at bounding box center [393, 222] width 365 height 21
type input "damaris fedur"
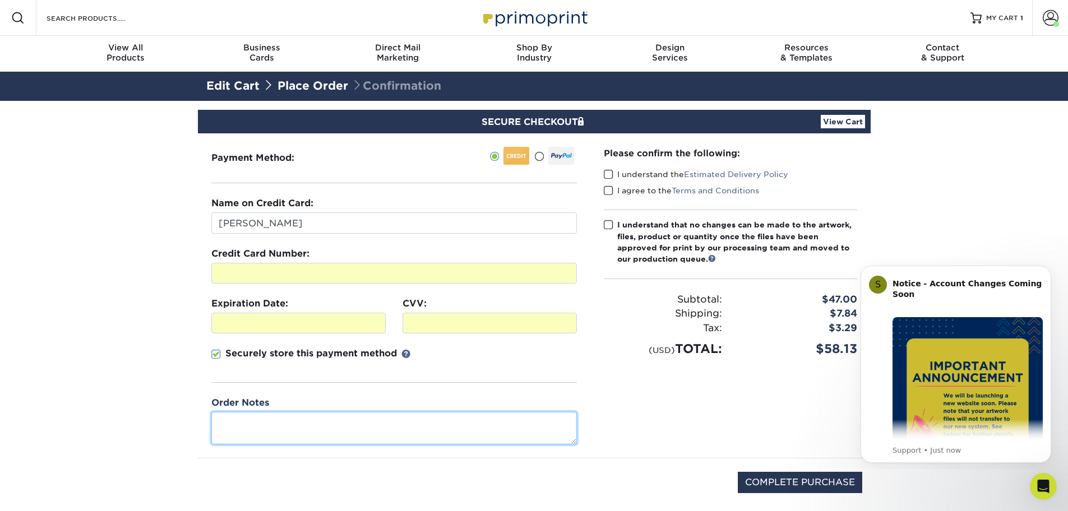
click at [242, 415] on textarea at bounding box center [393, 428] width 365 height 32
click at [632, 427] on div "Please confirm the following: I understand the Estimated Delivery Policy I agre…" at bounding box center [730, 295] width 280 height 325
click at [613, 176] on span at bounding box center [609, 174] width 10 height 11
click at [0, 0] on input "I understand the Estimated Delivery Policy" at bounding box center [0, 0] width 0 height 0
click at [609, 189] on span at bounding box center [609, 191] width 10 height 11
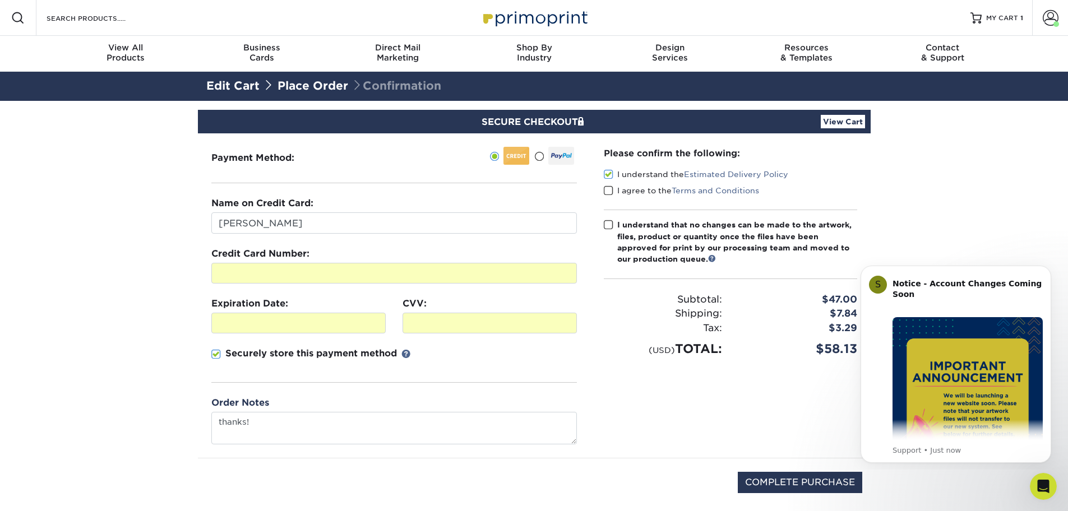
click at [0, 0] on input "I agree to the Terms and Conditions" at bounding box center [0, 0] width 0 height 0
click at [609, 219] on div "Please confirm the following: I understand the Estimated Delivery Policy I agre…" at bounding box center [730, 252] width 253 height 211
click at [612, 223] on span at bounding box center [609, 225] width 10 height 11
click at [0, 0] on input "I understand that no changes can be made to the artwork, files, product or quan…" at bounding box center [0, 0] width 0 height 0
click at [413, 422] on textarea "thanks!" at bounding box center [393, 428] width 365 height 32
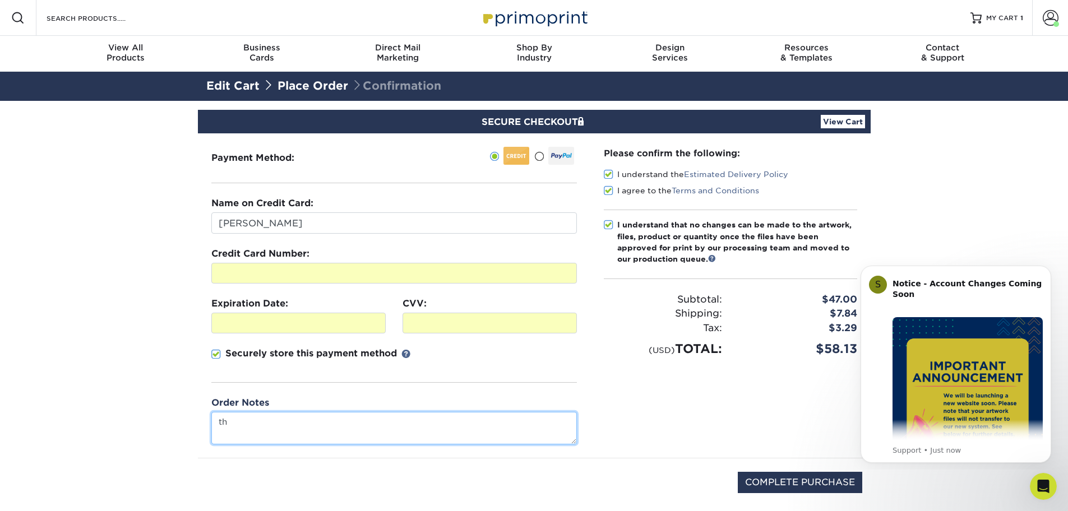
type textarea "t"
type textarea "n"
click at [229, 423] on textarea "Hi, need these on friday oct 10 the latest, thanks!!" at bounding box center [393, 428] width 365 height 32
click at [230, 422] on textarea "Hi, need these on friday oct 10 the latest, thanks!!" at bounding box center [393, 428] width 365 height 32
click at [447, 423] on textarea "Hiiii, need these on friday oct 10 the latest, thanks!!" at bounding box center [393, 428] width 365 height 32
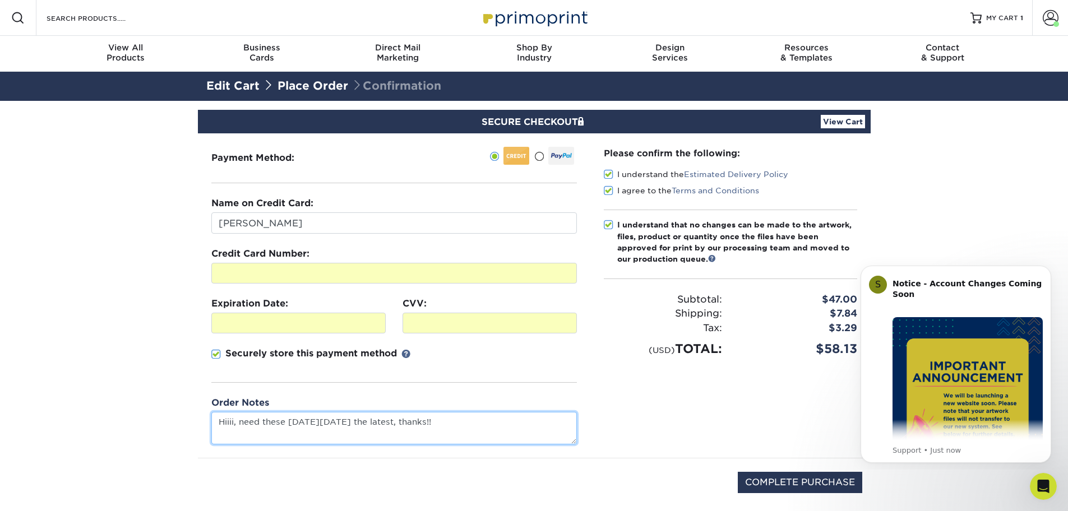
type textarea "Hiiii, need these on friday oct 10 the latest, thanks!!"
click at [663, 451] on div "Please confirm the following: I understand the Estimated Delivery Policy I agre…" at bounding box center [730, 295] width 280 height 325
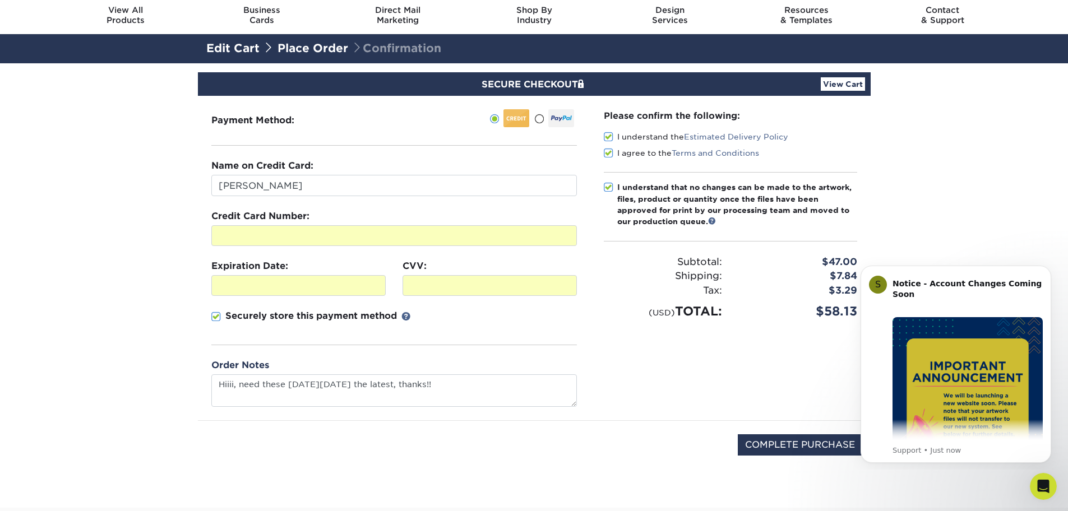
scroll to position [56, 0]
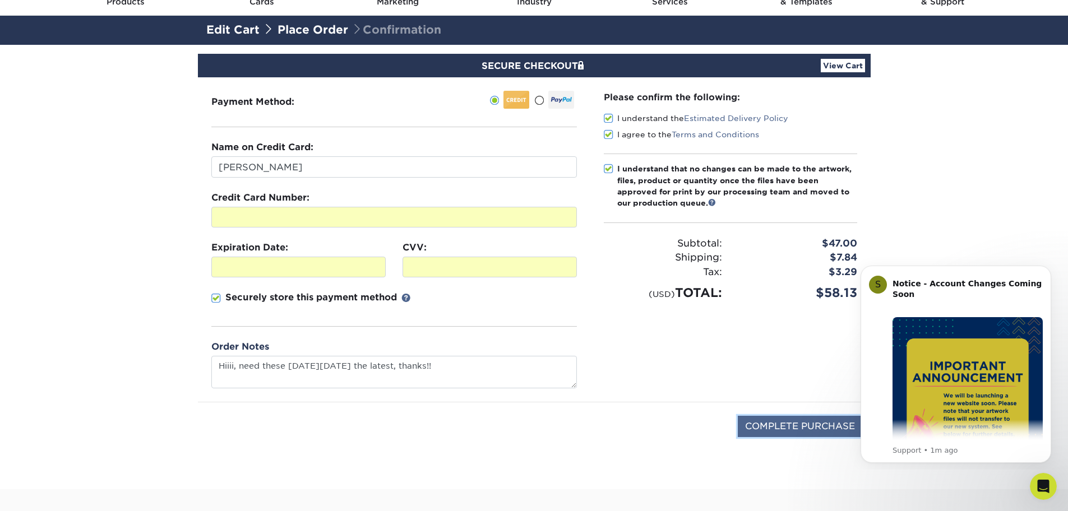
click at [792, 420] on input "COMPLETE PURCHASE" at bounding box center [800, 426] width 124 height 21
type input "PROCESSING, PLEASE WAIT..."
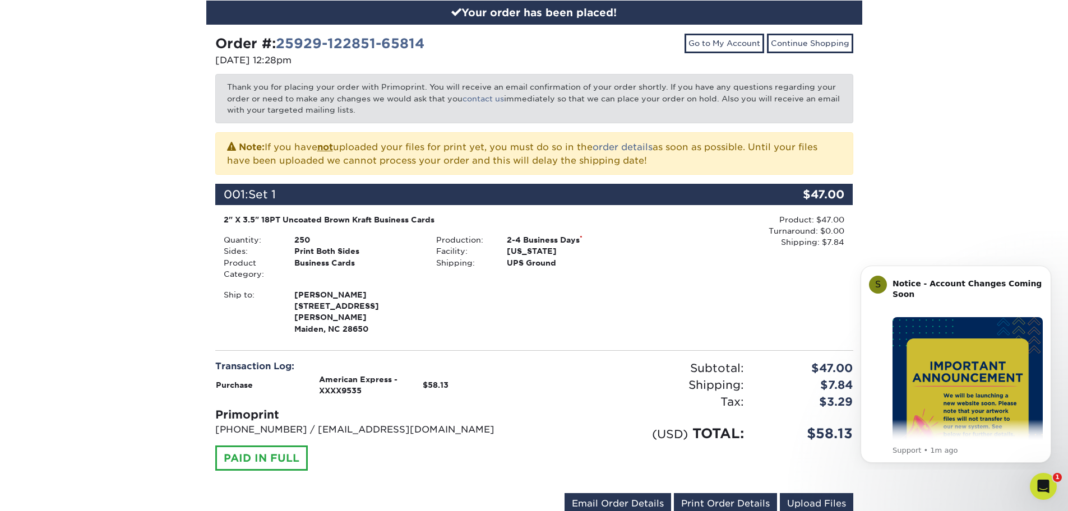
scroll to position [56, 0]
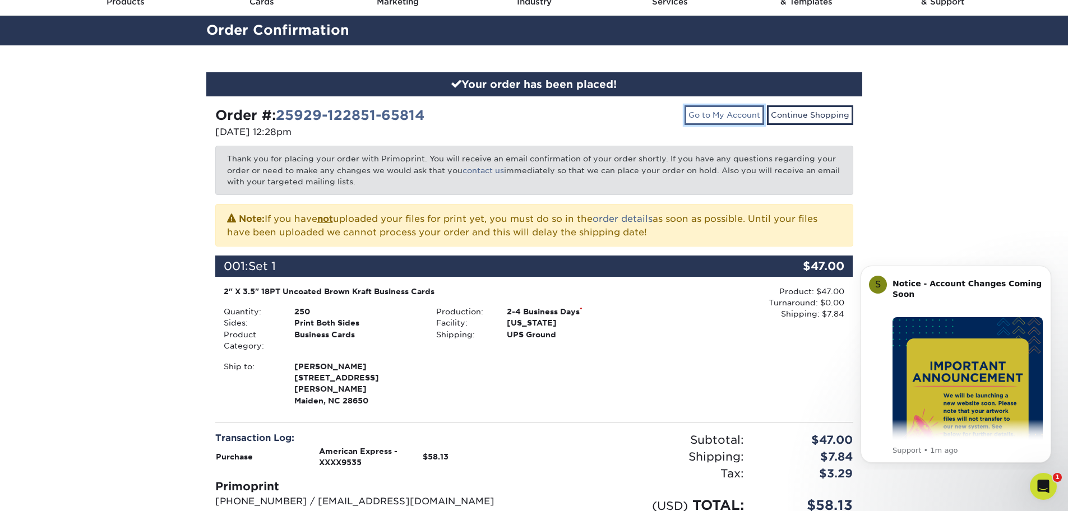
click at [730, 116] on link "Go to My Account" at bounding box center [724, 114] width 80 height 19
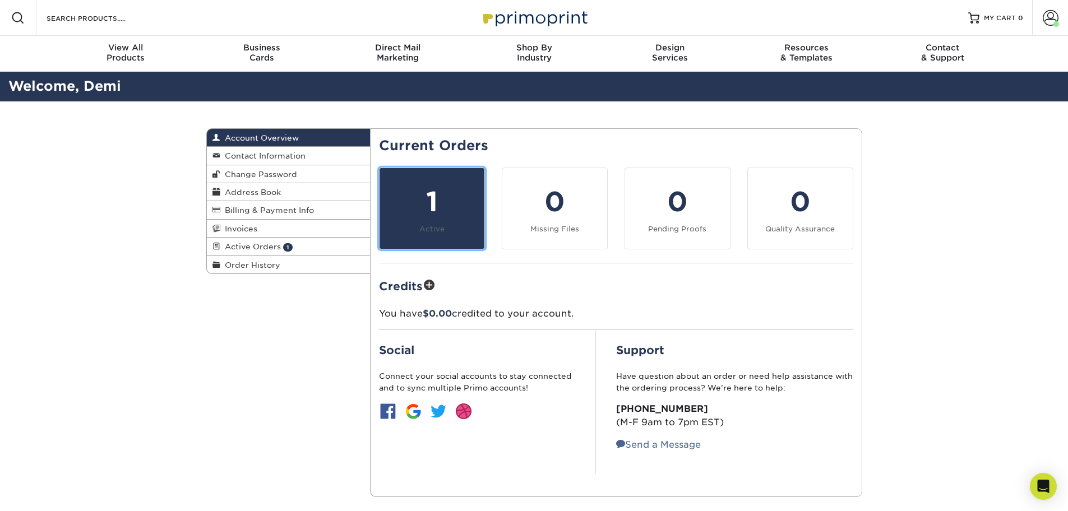
click at [435, 203] on div "1" at bounding box center [431, 202] width 91 height 40
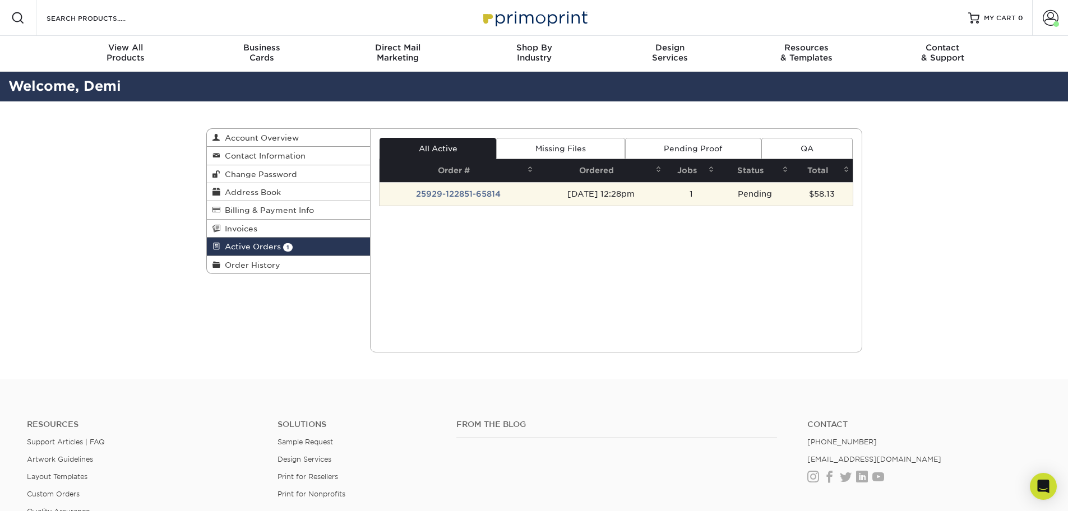
click at [473, 187] on td "25929-122851-65814" at bounding box center [457, 194] width 157 height 24
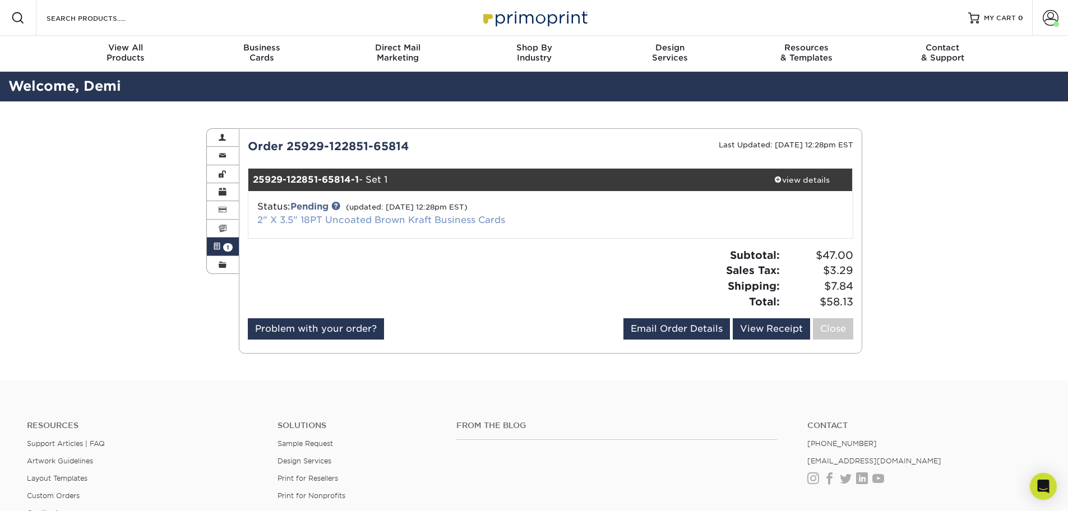
click at [364, 223] on link "2" X 3.5" 18PT Uncoated Brown Kraft Business Cards" at bounding box center [381, 220] width 248 height 11
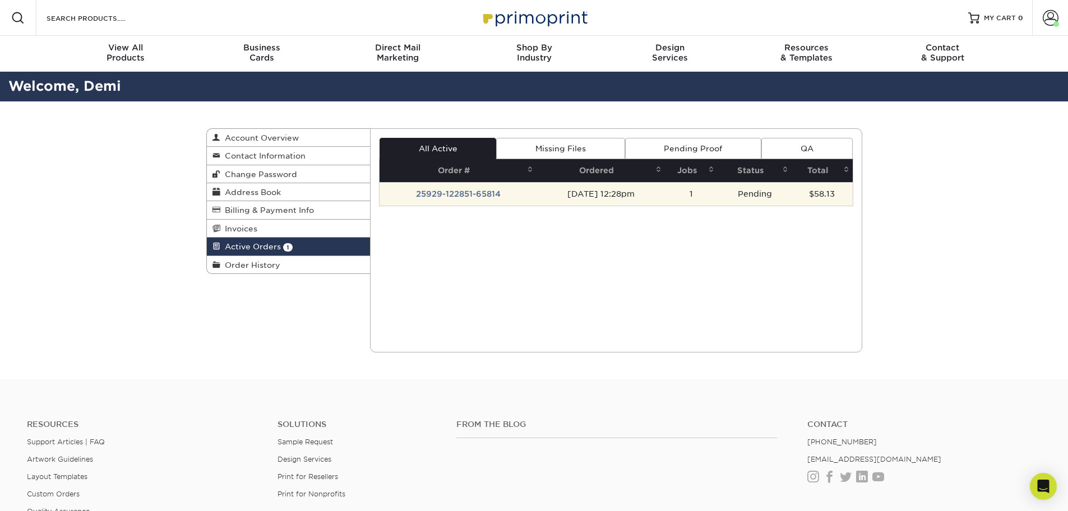
click at [575, 189] on td "[DATE] 12:28pm" at bounding box center [600, 194] width 128 height 24
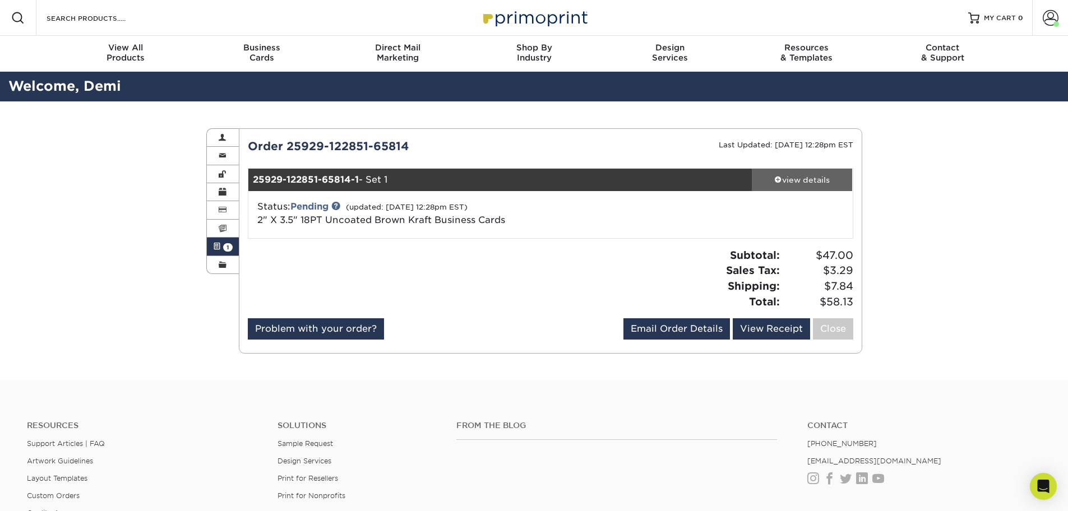
click at [802, 182] on div "view details" at bounding box center [802, 179] width 101 height 11
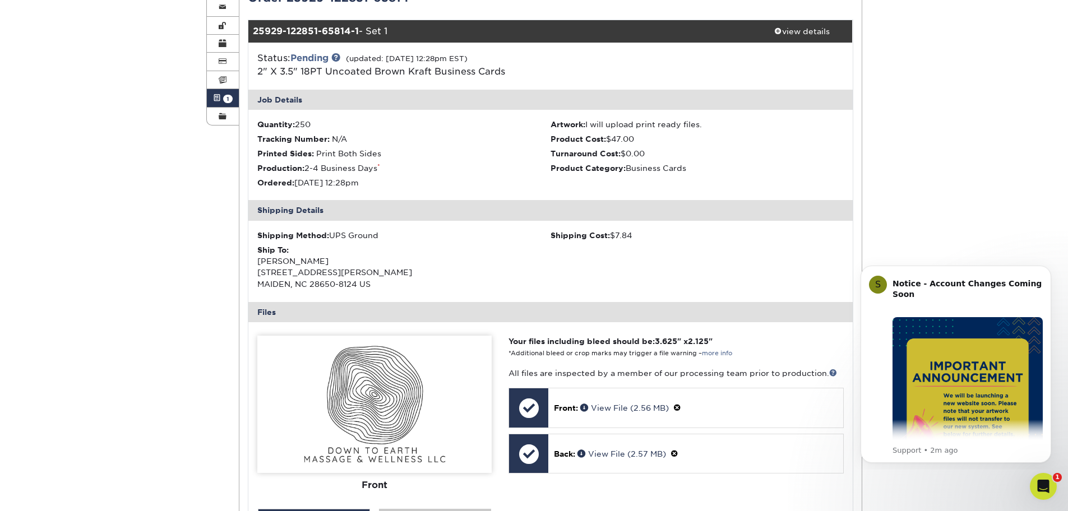
scroll to position [224, 0]
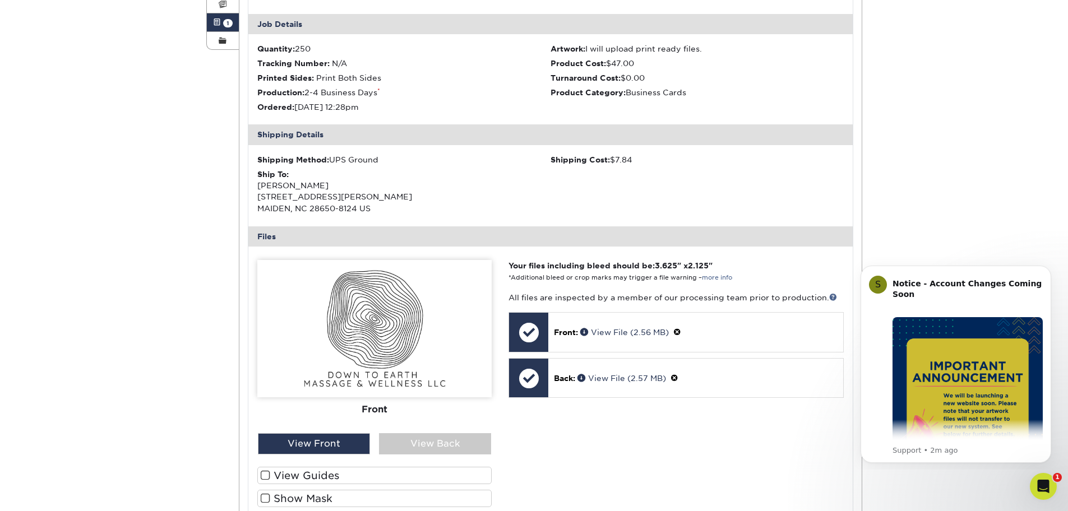
click at [327, 474] on label "View Guides" at bounding box center [374, 475] width 234 height 17
click at [0, 0] on input "View Guides" at bounding box center [0, 0] width 0 height 0
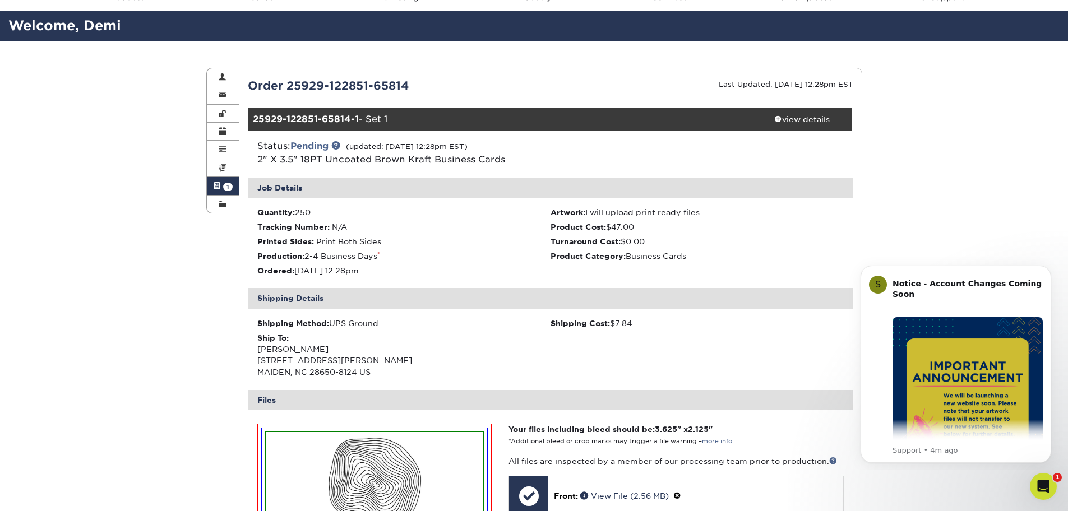
scroll to position [0, 0]
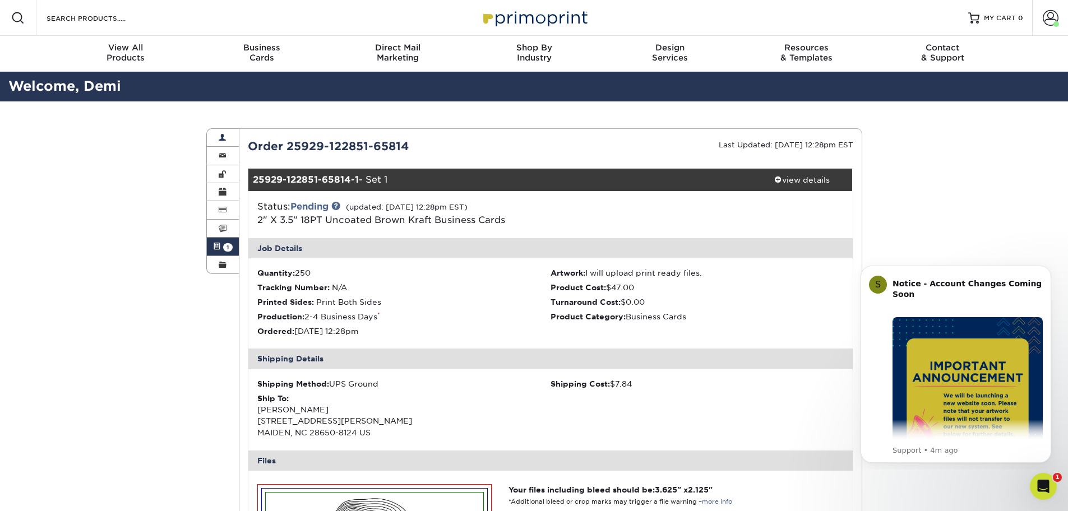
click at [218, 132] on link "Account Overview" at bounding box center [223, 138] width 33 height 18
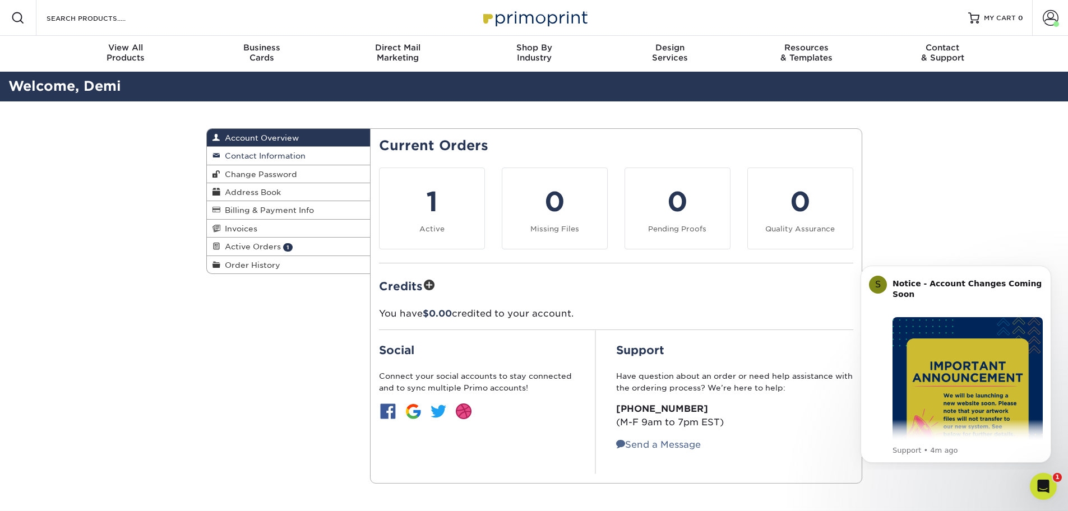
click at [247, 155] on span "Contact Information" at bounding box center [262, 155] width 85 height 9
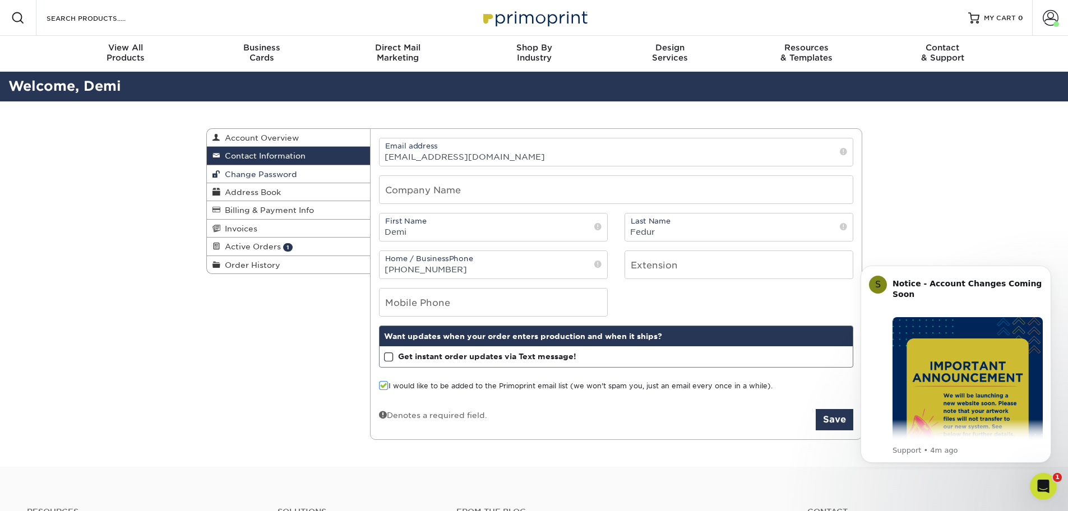
click at [248, 178] on span "Change Password" at bounding box center [258, 174] width 77 height 9
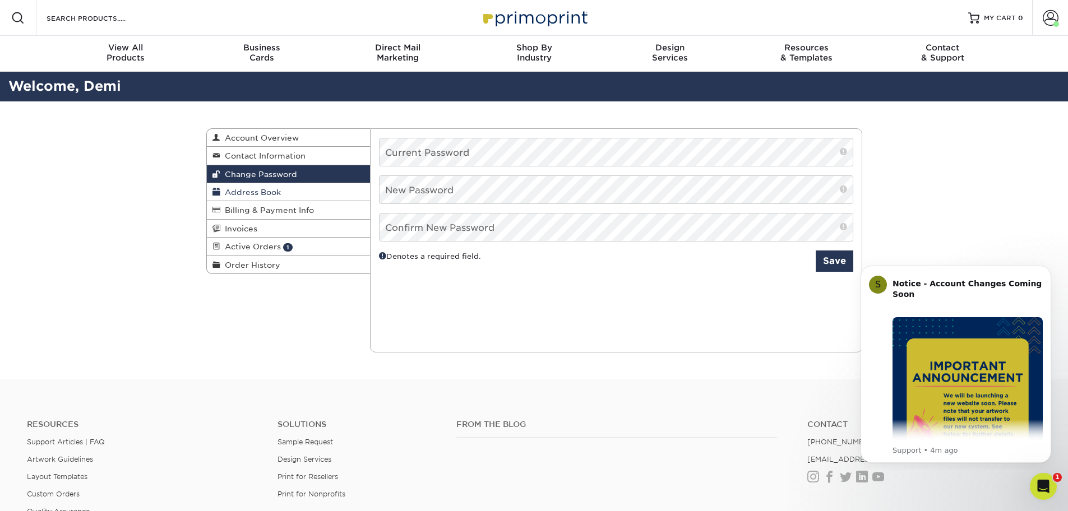
click at [248, 193] on span "Address Book" at bounding box center [250, 192] width 61 height 9
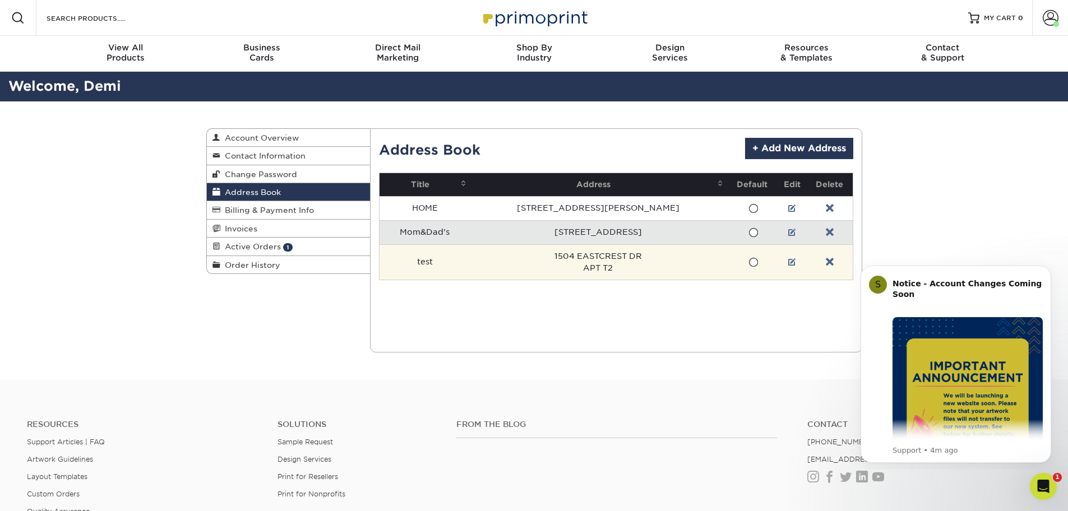
click at [822, 260] on td at bounding box center [829, 261] width 45 height 35
click at [826, 261] on link at bounding box center [830, 262] width 8 height 9
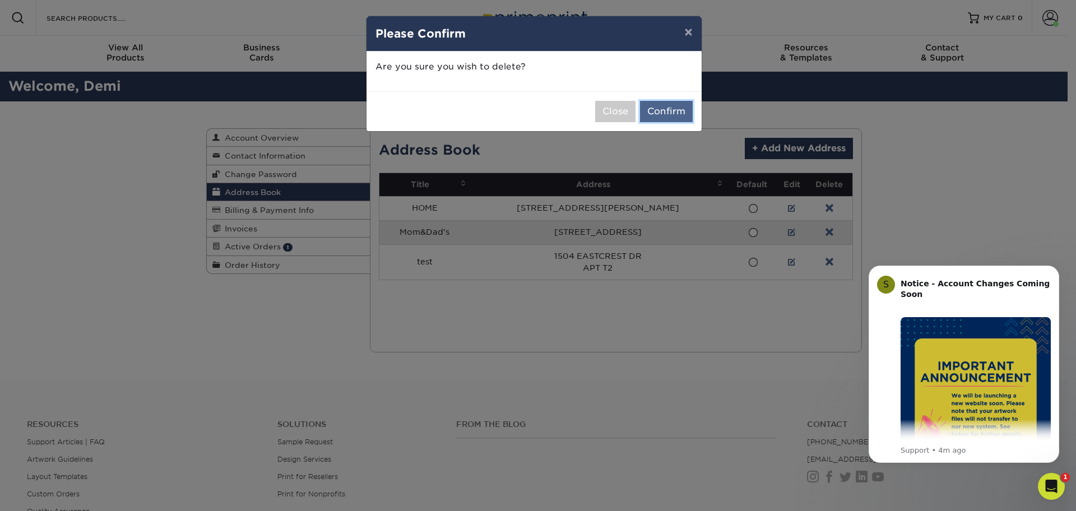
click at [656, 114] on button "Confirm" at bounding box center [666, 111] width 53 height 21
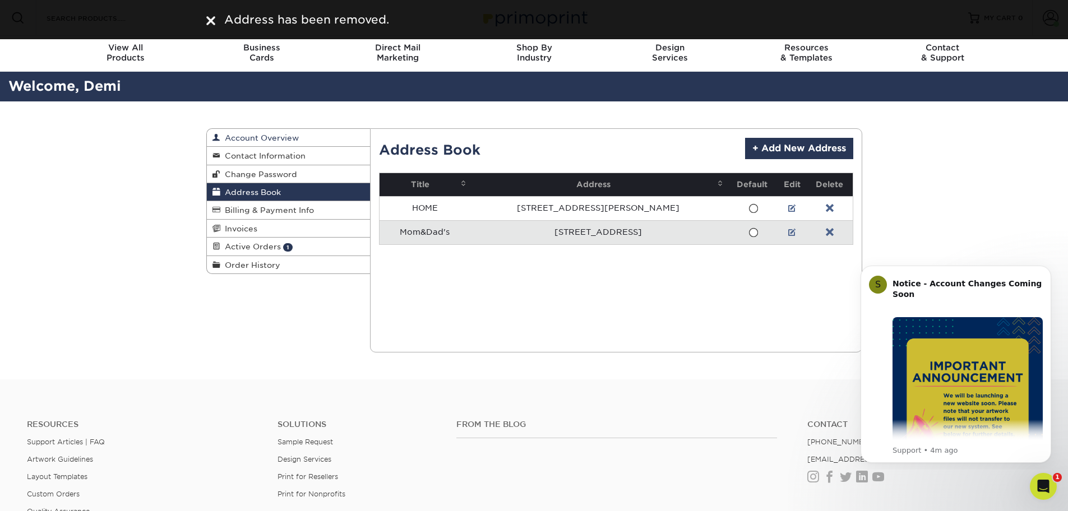
click at [261, 134] on span "Account Overview" at bounding box center [259, 137] width 78 height 9
